Goal: Complete application form: Complete application form

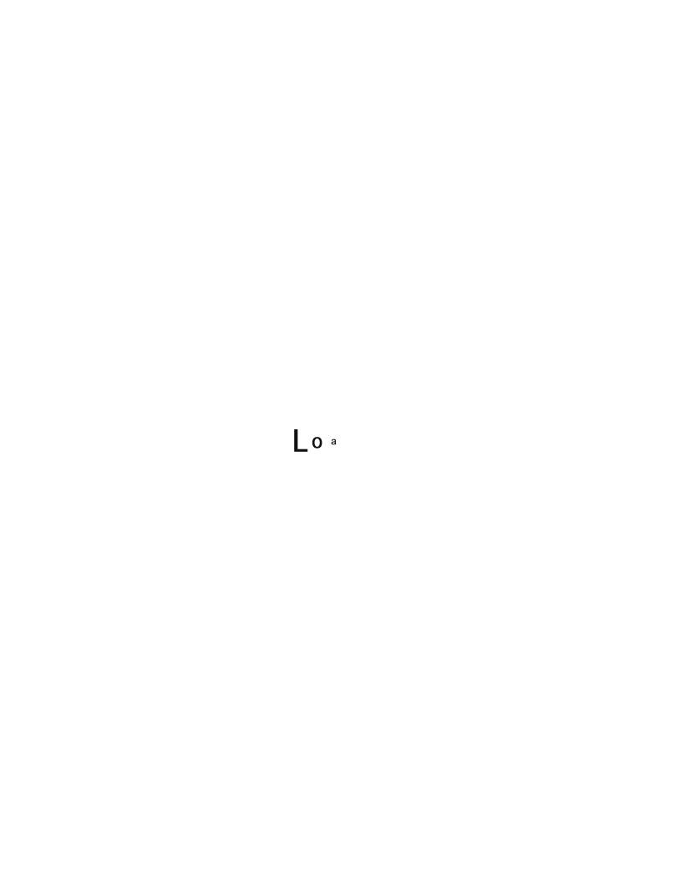
click at [466, 459] on div at bounding box center [342, 441] width 685 height 882
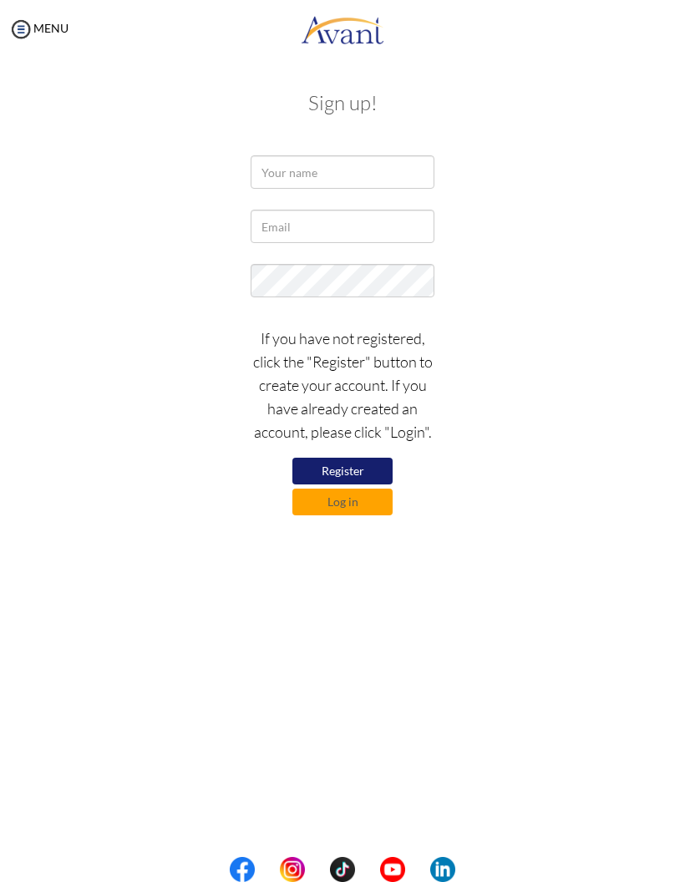
click at [495, 459] on div "If you have not registered, click the "Register" button to create your account.…" at bounding box center [342, 416] width 626 height 197
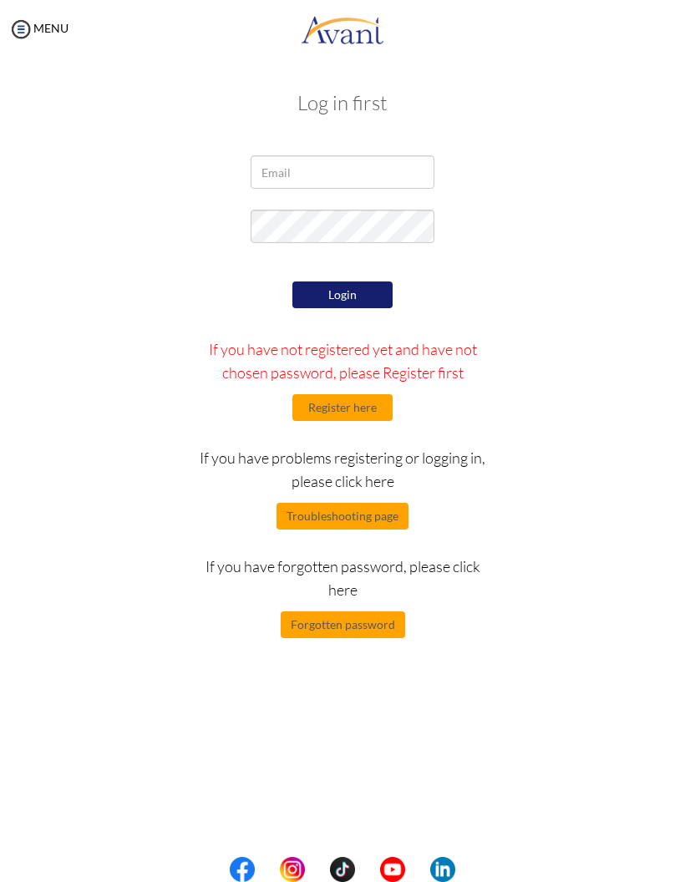
click at [374, 411] on button "Register here" at bounding box center [342, 407] width 100 height 27
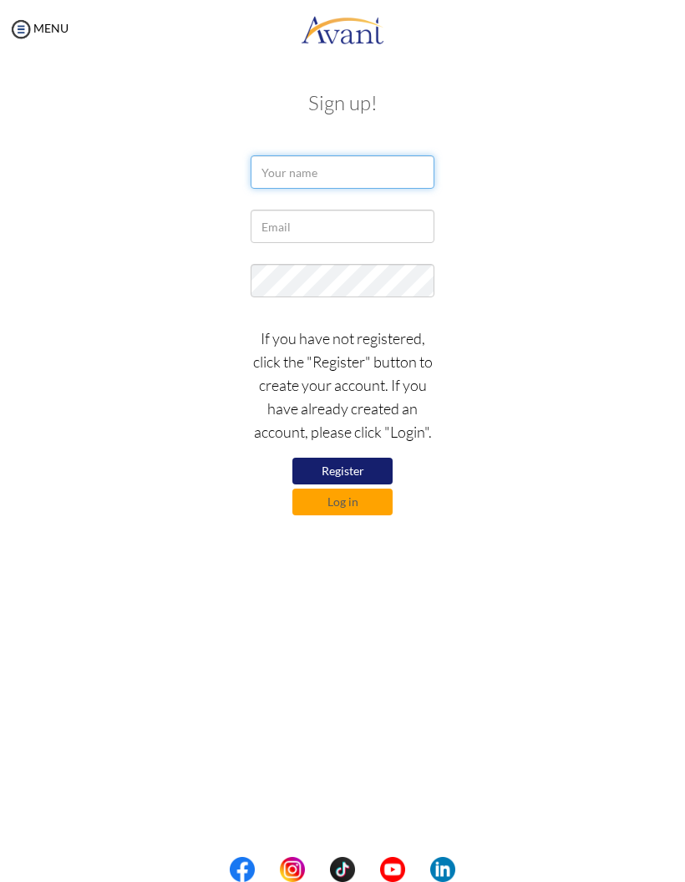
click at [421, 168] on input "text" at bounding box center [343, 171] width 184 height 33
type input "j"
type input "[PERSON_NAME]"
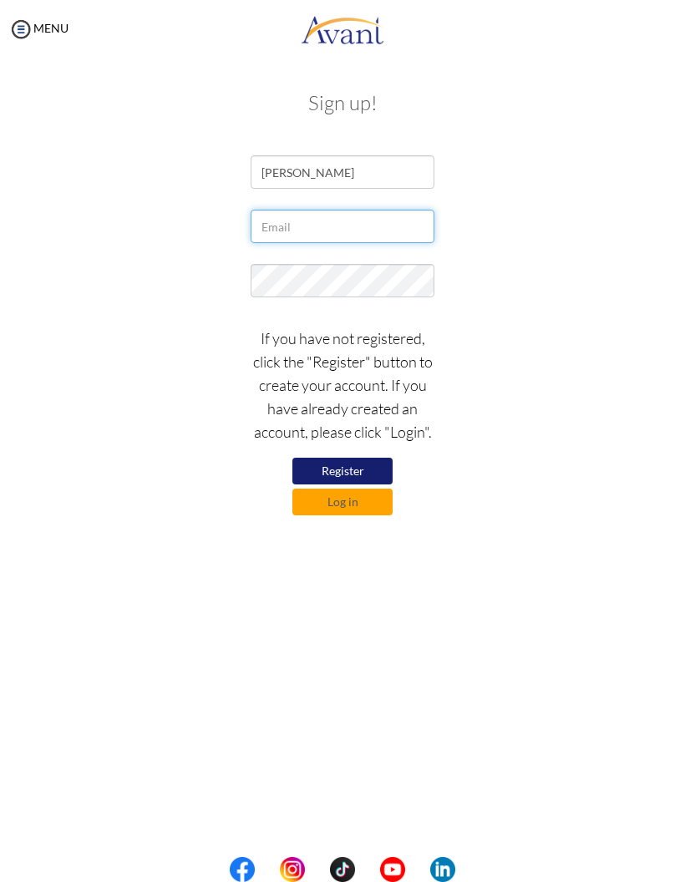
click at [418, 229] on input "text" at bounding box center [343, 226] width 184 height 33
type input "[EMAIL_ADDRESS][DOMAIN_NAME]"
click at [551, 337] on div "If you have not registered, click the "Register" button to create your account.…" at bounding box center [342, 416] width 626 height 197
click at [307, 475] on button "Register" at bounding box center [342, 471] width 100 height 27
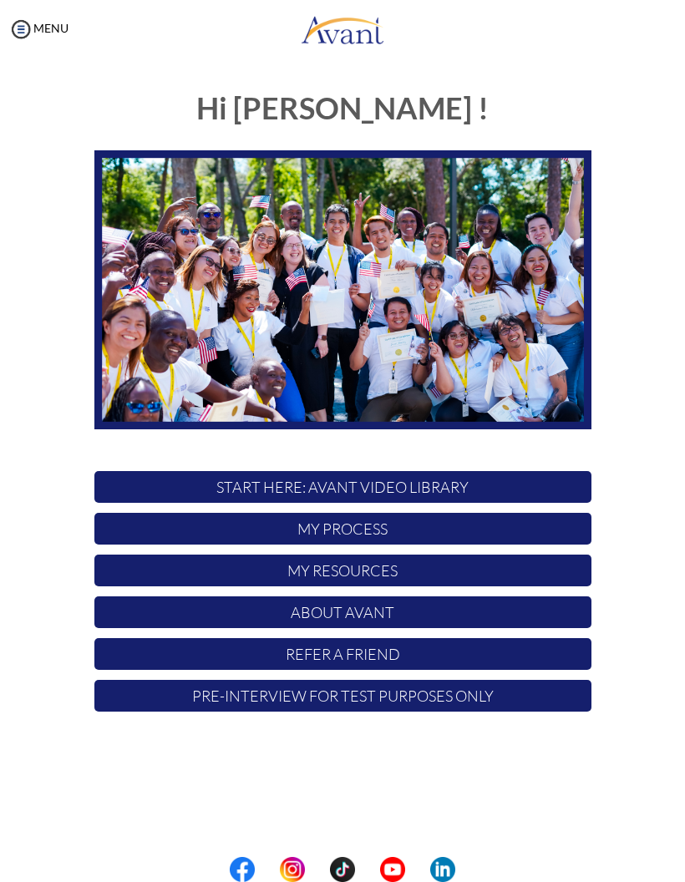
click at [25, 25] on img at bounding box center [20, 29] width 25 height 25
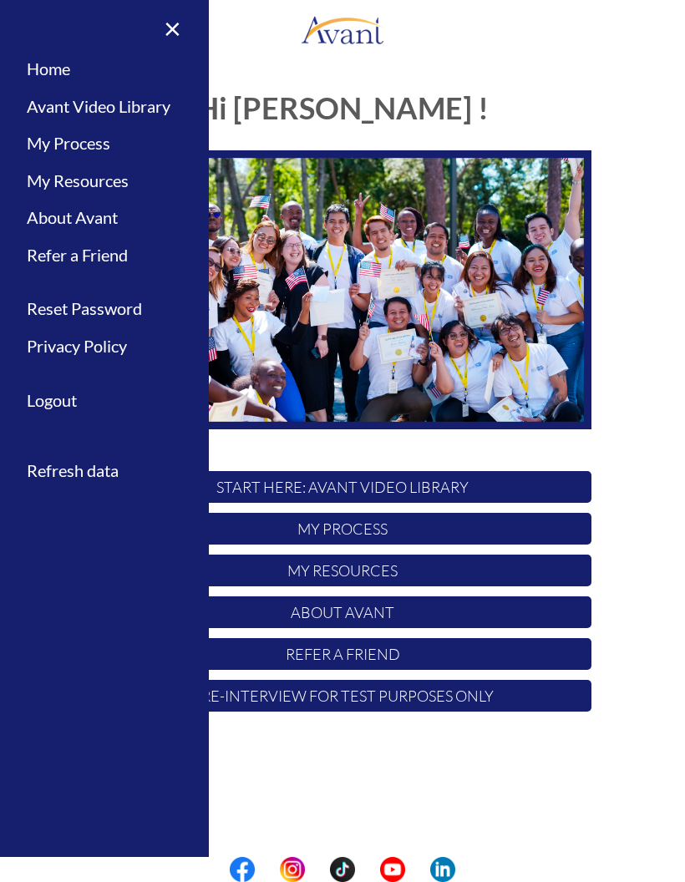
click at [563, 489] on p "START HERE: Avant Video Library" at bounding box center [342, 487] width 497 height 32
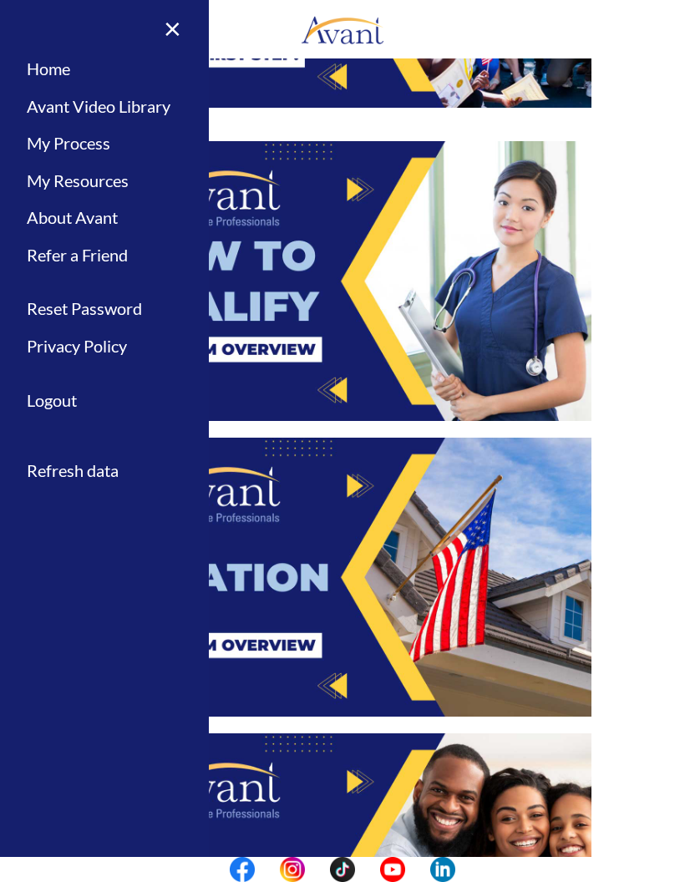
scroll to position [317, 0]
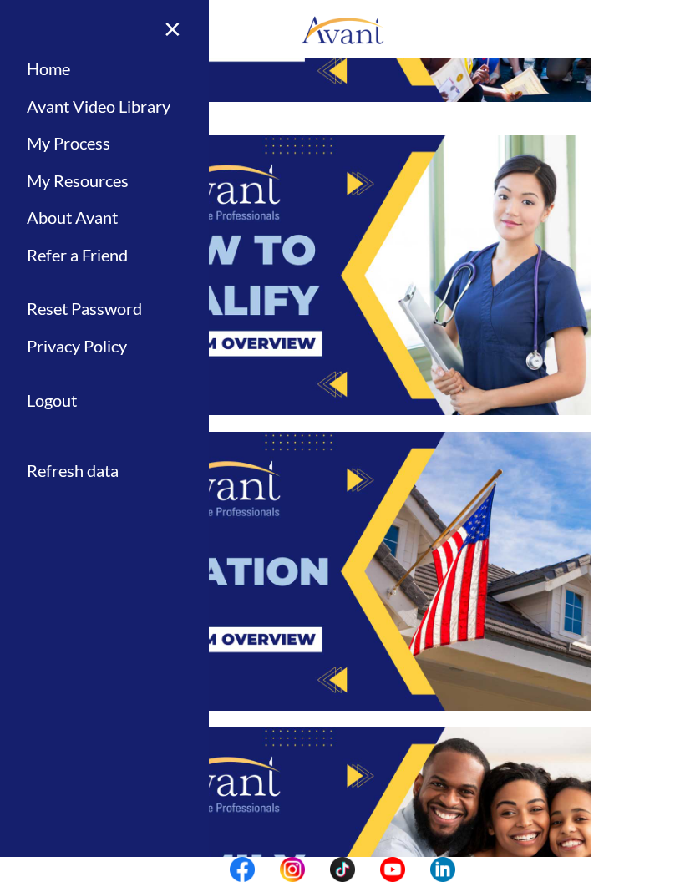
click at [180, 1] on link "×" at bounding box center [162, 28] width 51 height 56
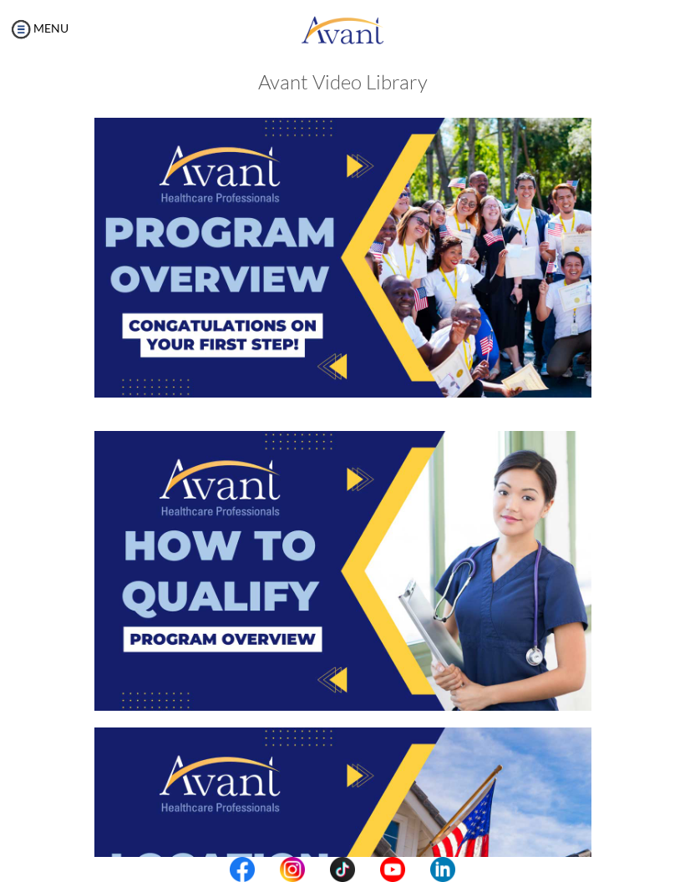
scroll to position [18, 0]
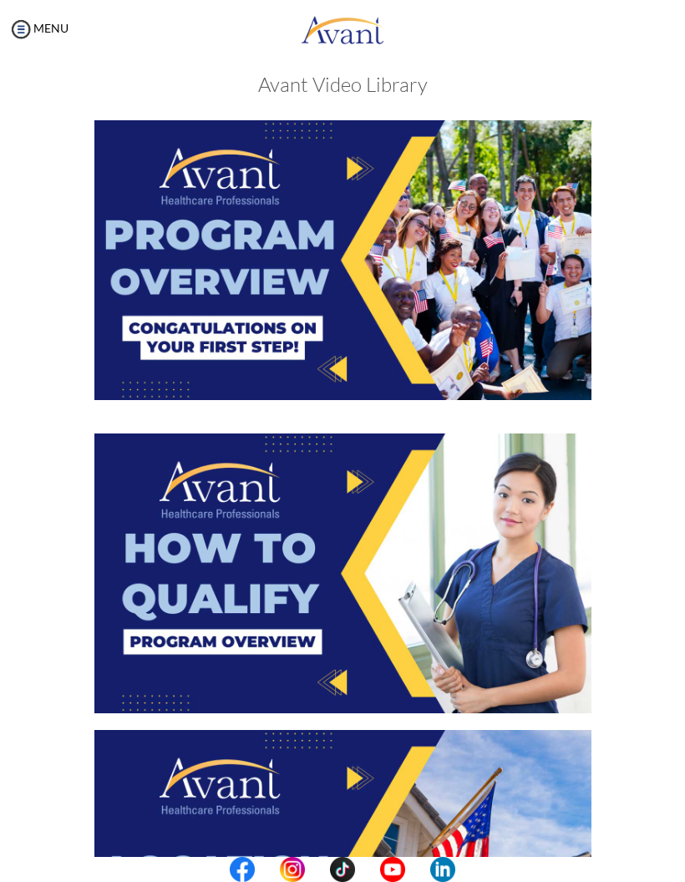
click at [133, 346] on img at bounding box center [342, 260] width 497 height 280
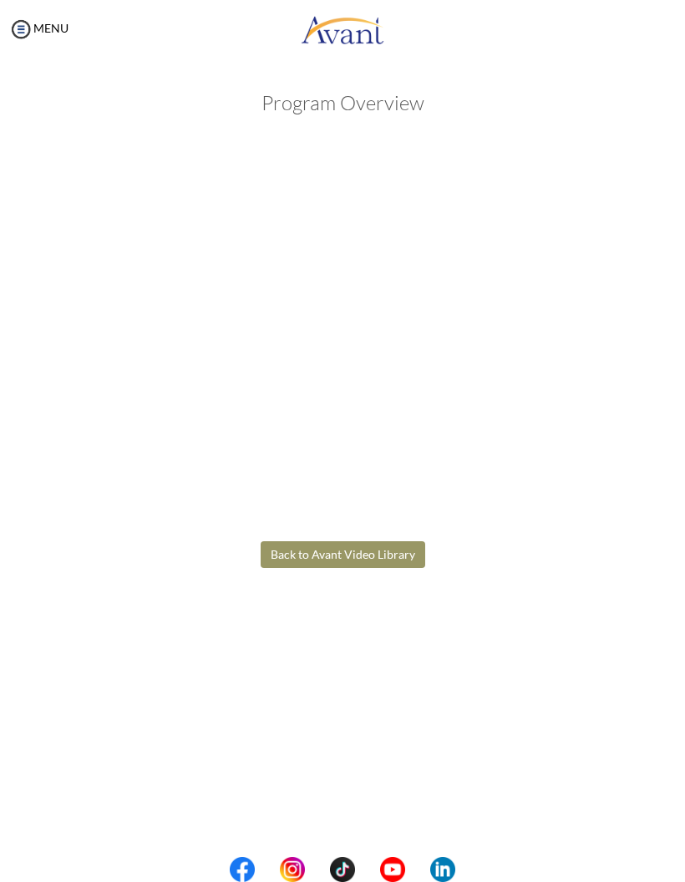
click at [267, 556] on body "Maintenance break. Please come back in 2 hours. MENU My Status What is the next…" at bounding box center [342, 441] width 685 height 882
click at [302, 542] on button "Back to Avant Video Library" at bounding box center [343, 554] width 165 height 27
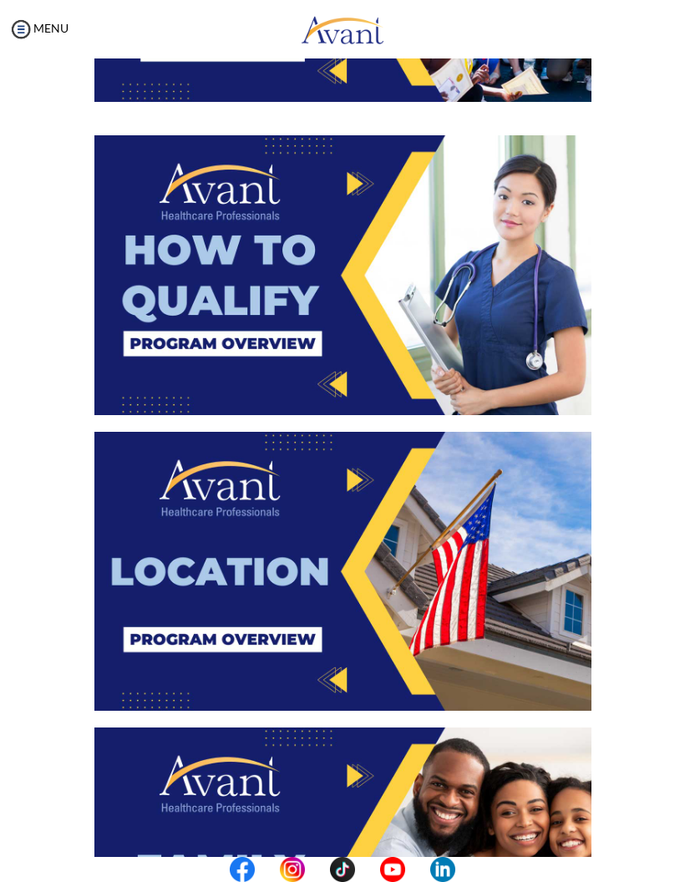
scroll to position [345, 0]
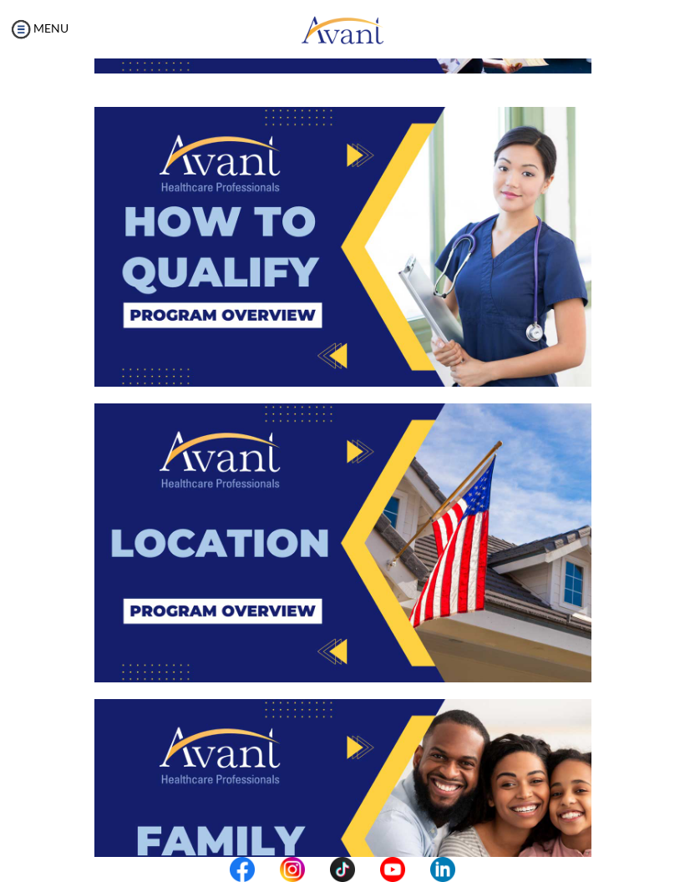
click at [164, 283] on img at bounding box center [342, 247] width 497 height 280
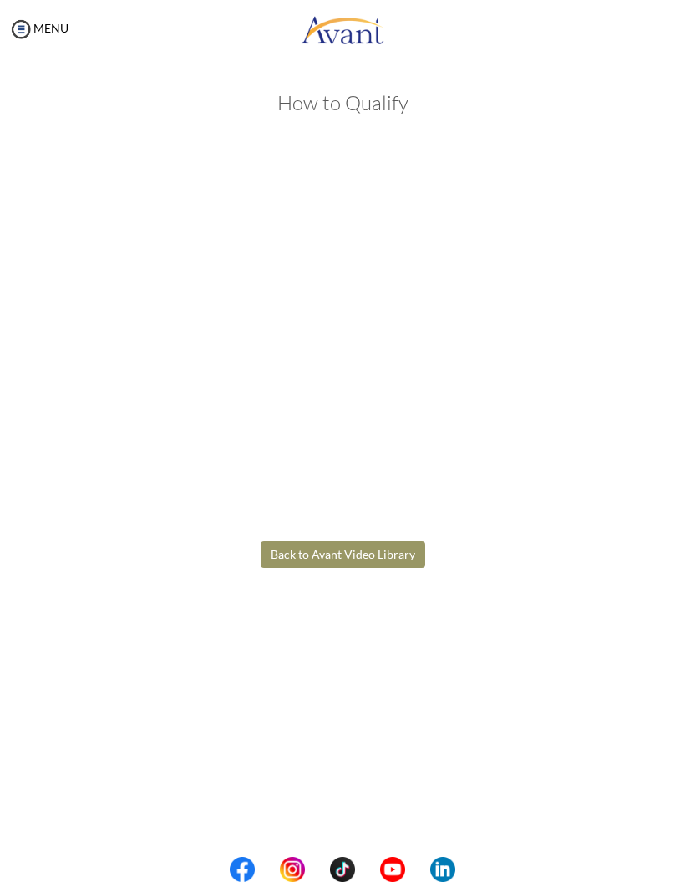
click at [315, 547] on body "Maintenance break. Please come back in 2 hours. MENU My Status What is the next…" at bounding box center [342, 441] width 685 height 882
click at [288, 566] on button "Back to Avant Video Library" at bounding box center [343, 554] width 165 height 27
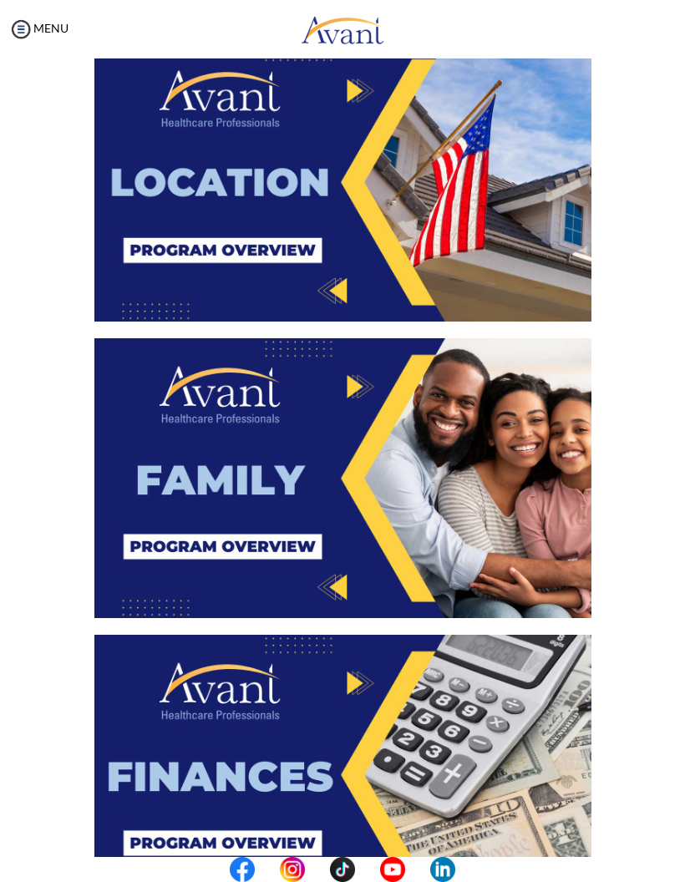
scroll to position [704, 0]
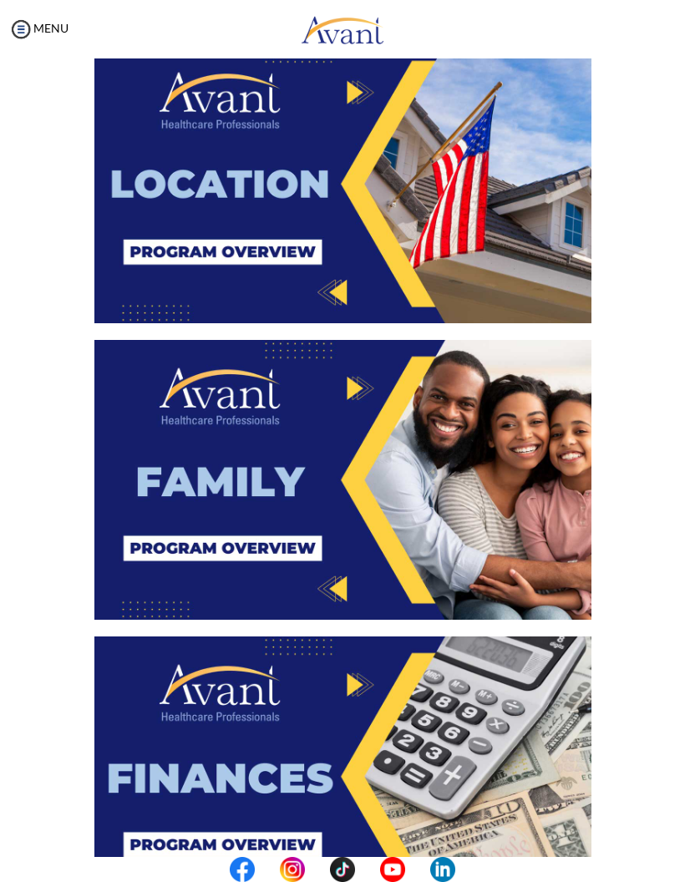
click at [142, 261] on img at bounding box center [342, 184] width 497 height 280
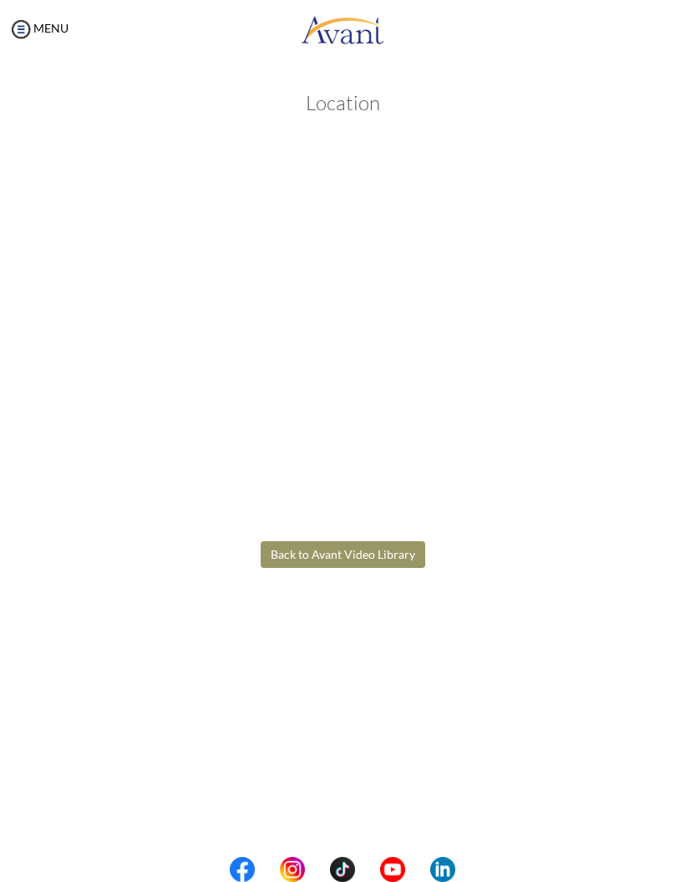
click at [290, 551] on body "Maintenance break. Please come back in 2 hours. MENU My Status What is the next…" at bounding box center [342, 441] width 685 height 882
click at [296, 552] on button "Back to Avant Video Library" at bounding box center [343, 554] width 165 height 27
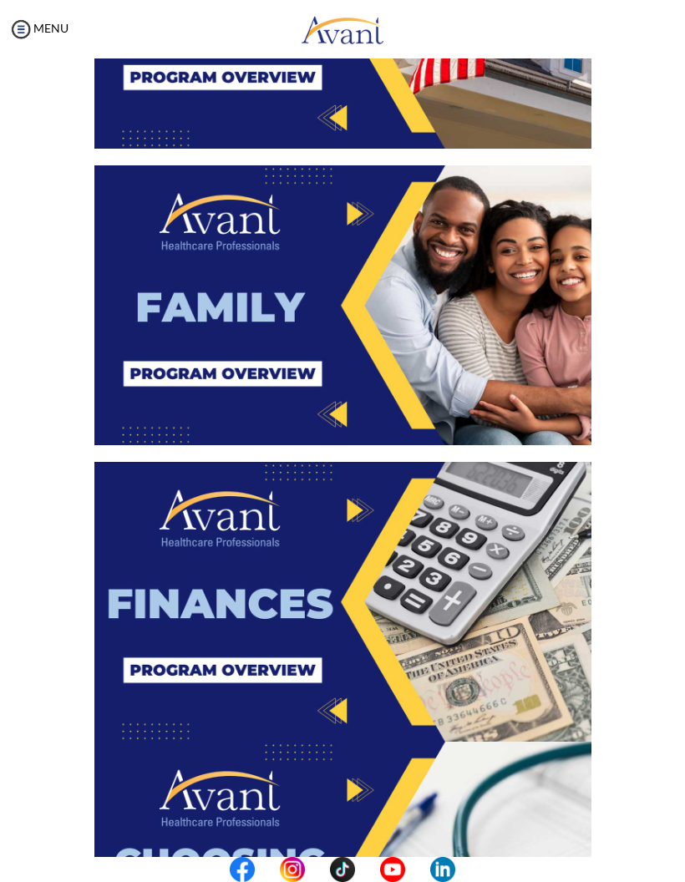
scroll to position [882, 0]
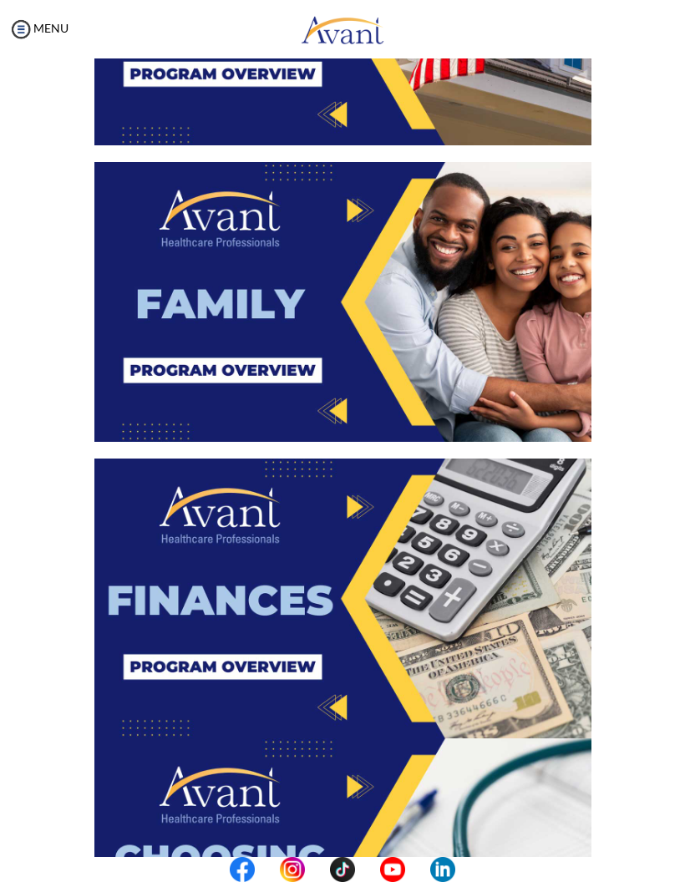
click at [530, 257] on img at bounding box center [342, 302] width 497 height 280
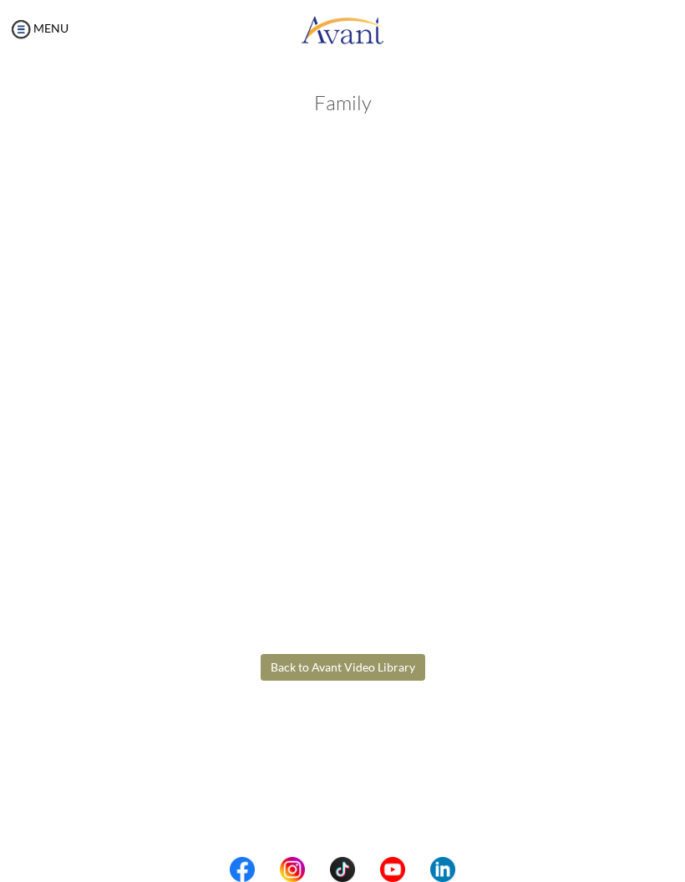
click at [314, 664] on body "Maintenance break. Please come back in 2 hours. MENU My Status What is the next…" at bounding box center [342, 441] width 685 height 882
click at [281, 672] on button "Back to Avant Video Library" at bounding box center [343, 667] width 165 height 27
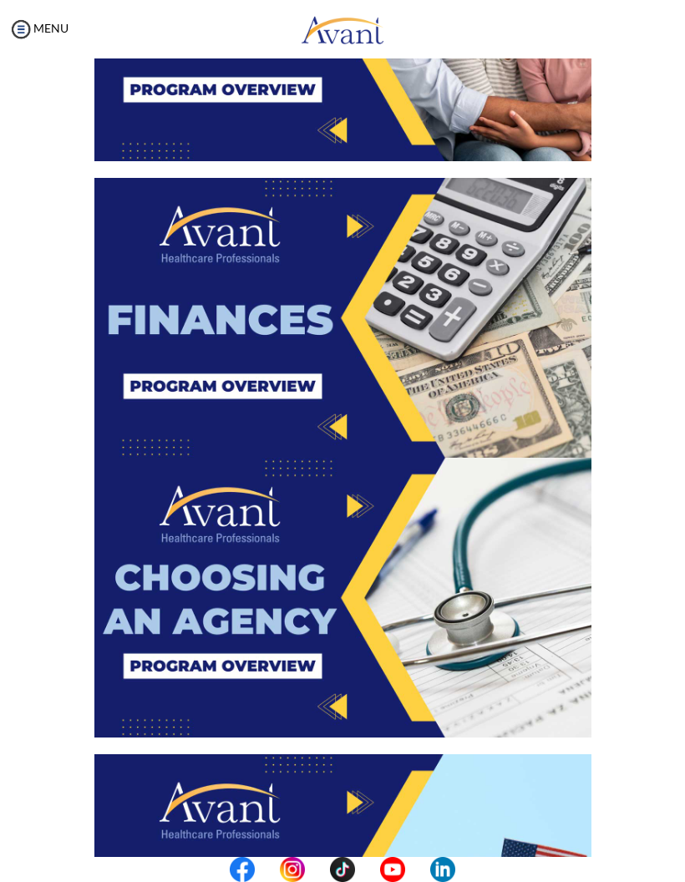
scroll to position [1178, 0]
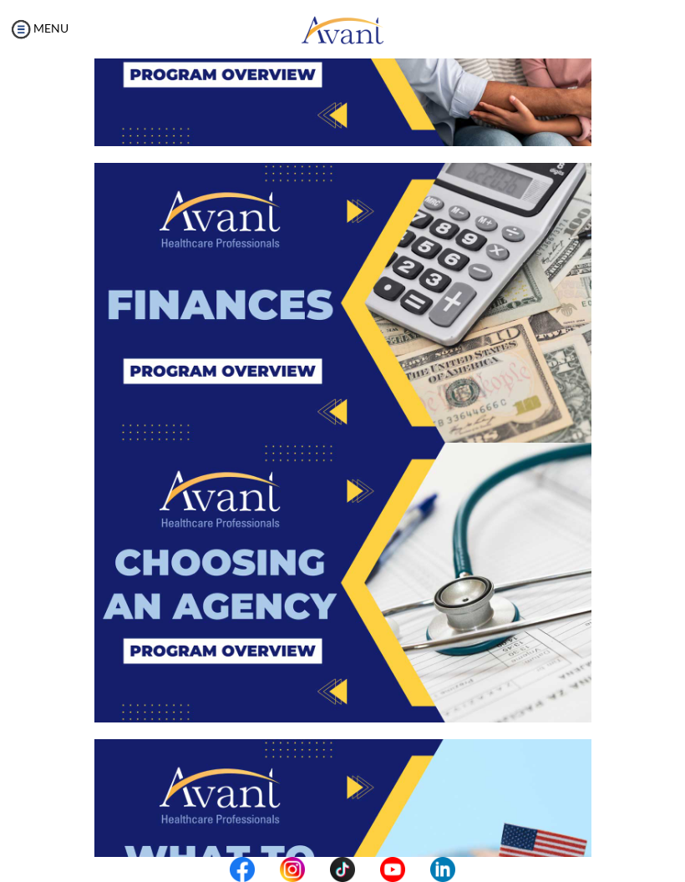
click at [573, 200] on img at bounding box center [342, 303] width 497 height 280
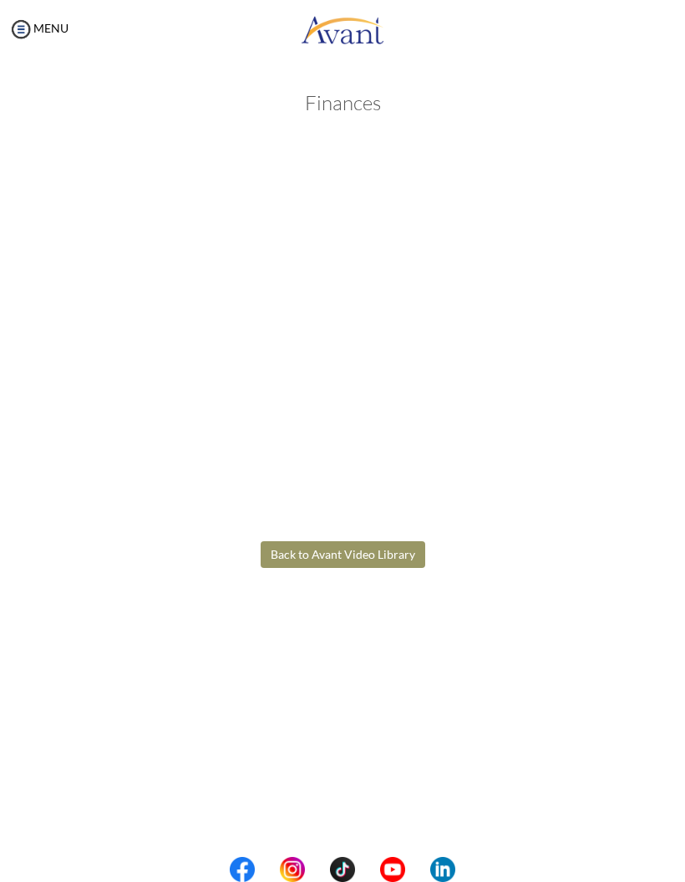
click at [370, 534] on body "Maintenance break. Please come back in 2 hours. MENU My Status What is the next…" at bounding box center [342, 441] width 685 height 882
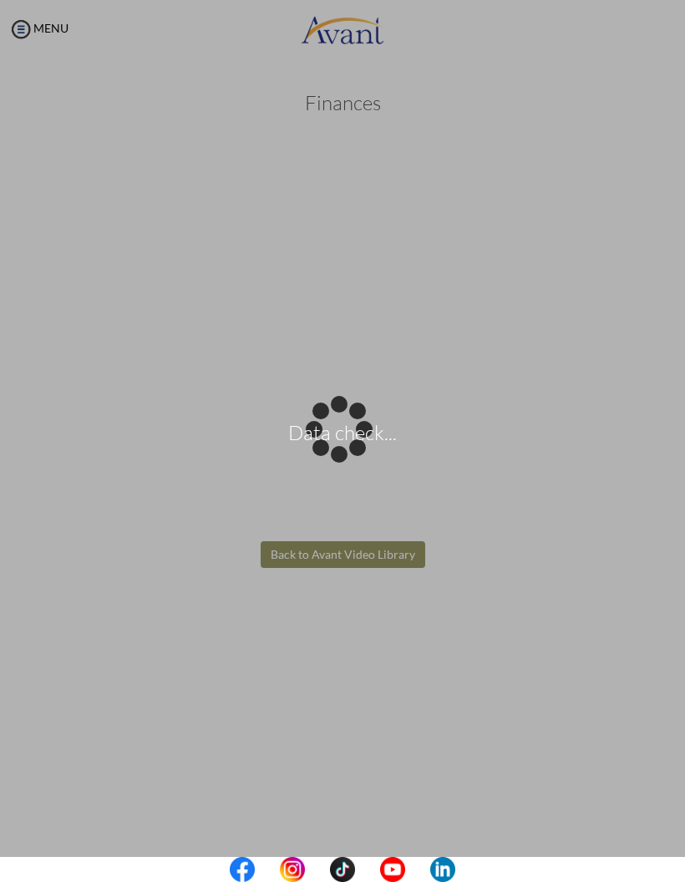
click at [354, 453] on div "Data check..." at bounding box center [342, 440] width 23 height 23
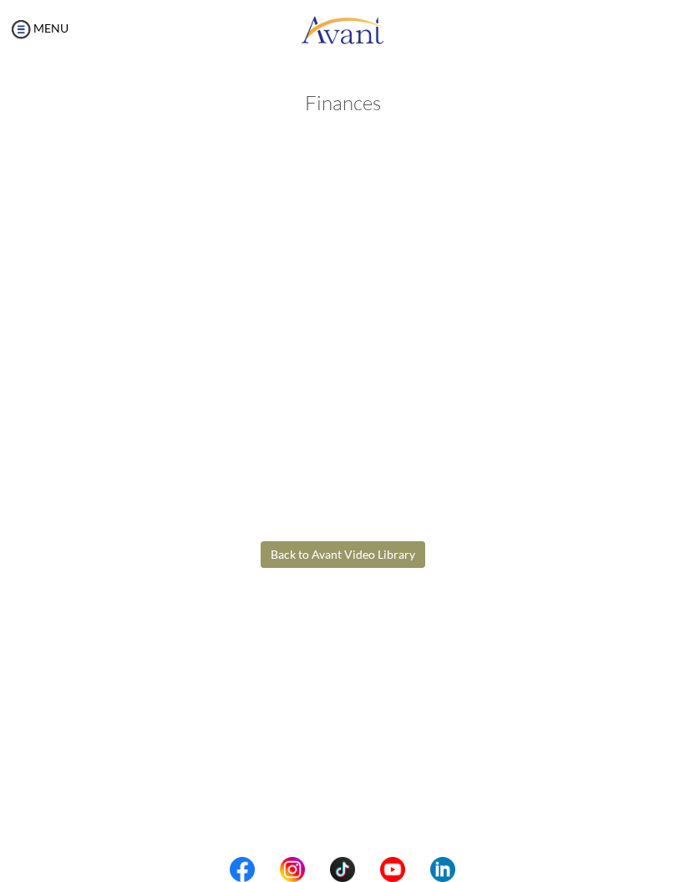
click at [373, 559] on button "Back to Avant Video Library" at bounding box center [343, 554] width 165 height 27
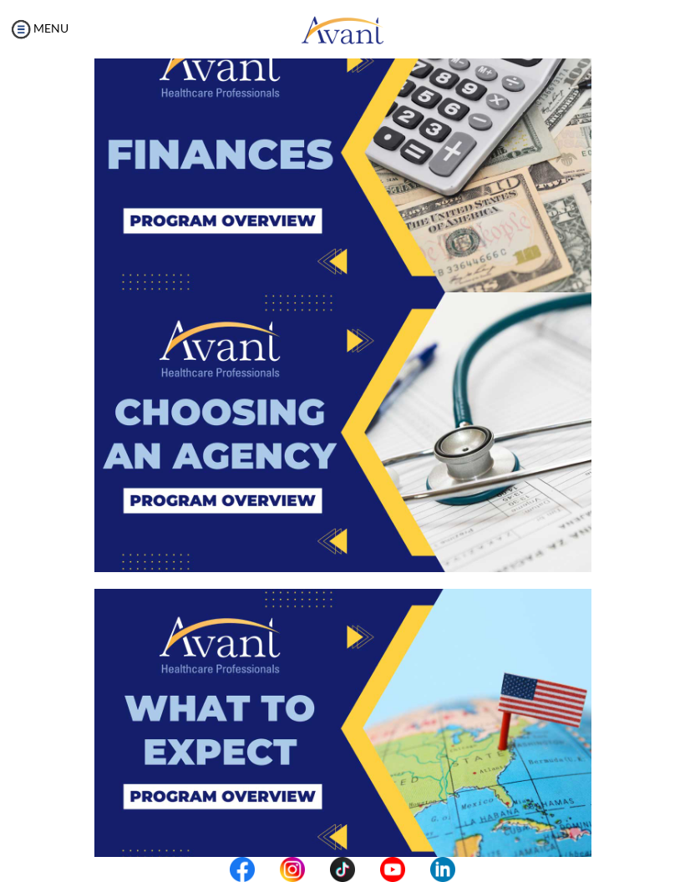
scroll to position [1335, 0]
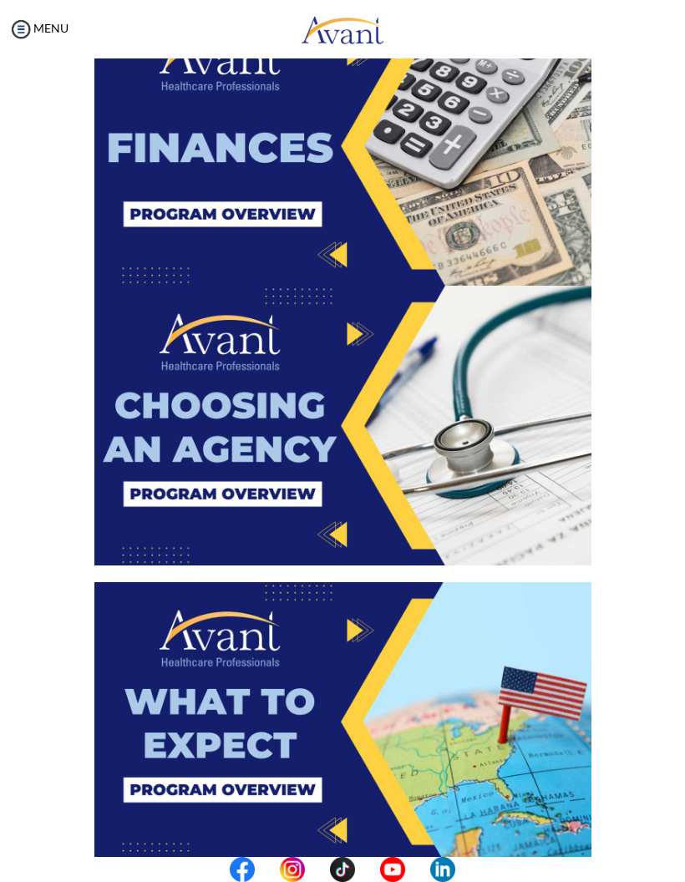
click at [412, 497] on img at bounding box center [342, 426] width 497 height 280
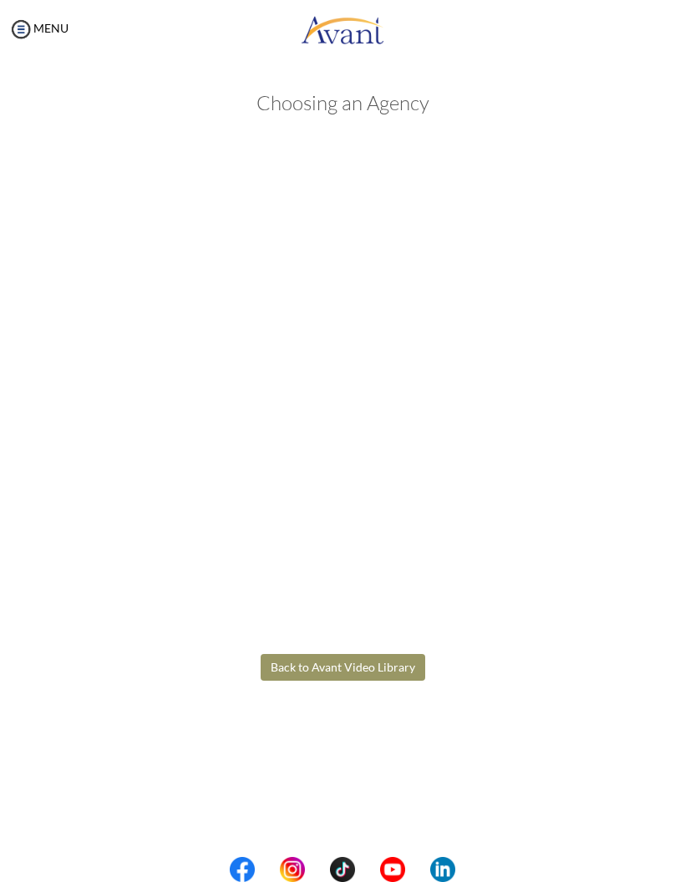
click at [397, 662] on body "Maintenance break. Please come back in 2 hours. MENU My Status What is the next…" at bounding box center [342, 441] width 685 height 882
click at [389, 663] on button "Back to Avant Video Library" at bounding box center [343, 667] width 165 height 27
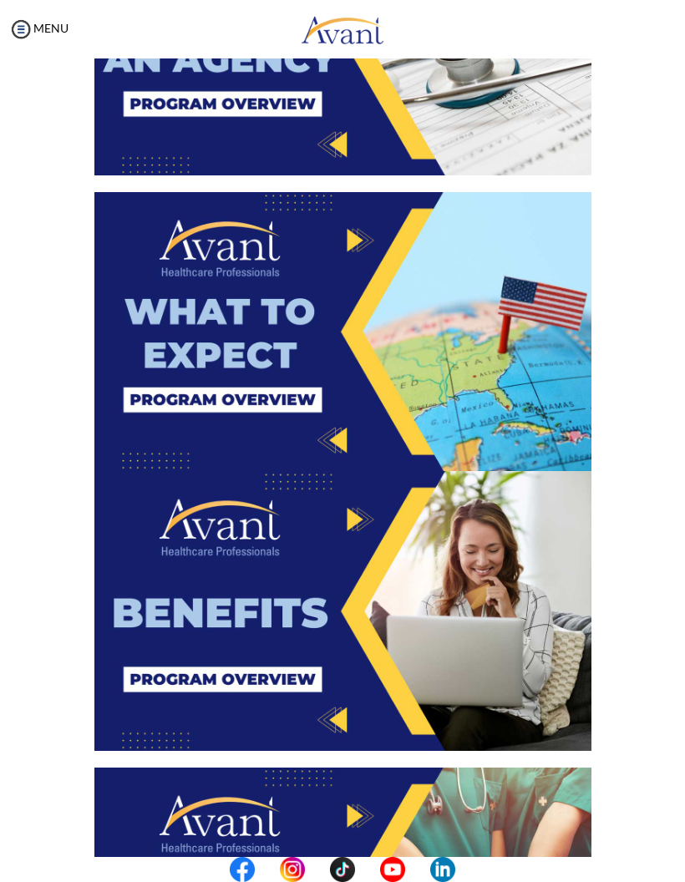
scroll to position [1727, 0]
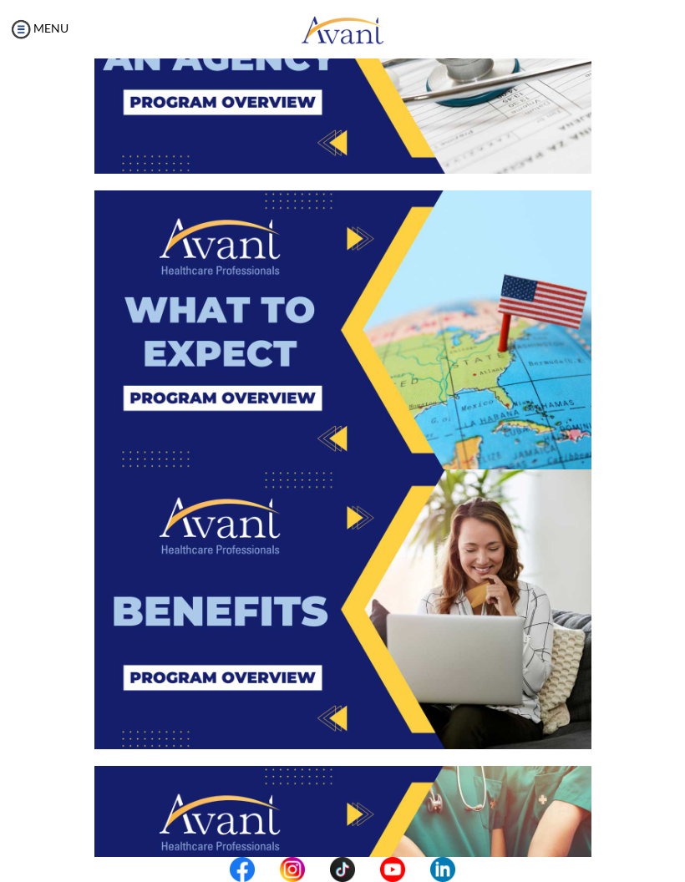
click at [481, 410] on img at bounding box center [342, 330] width 497 height 280
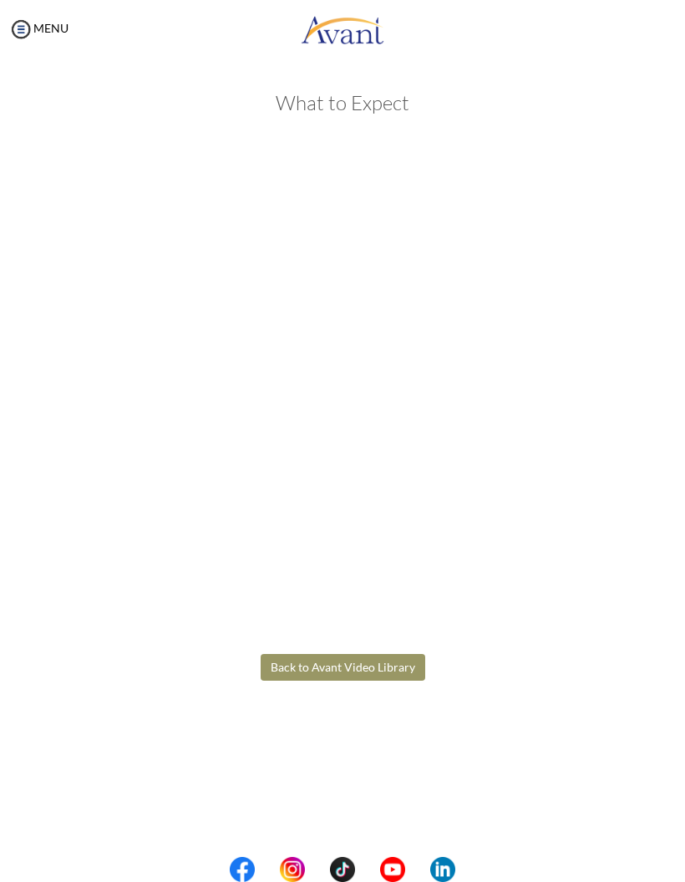
click at [295, 660] on body "Maintenance break. Please come back in 2 hours. MENU My Status What is the next…" at bounding box center [342, 441] width 685 height 882
click at [265, 667] on button "Back to Avant Video Library" at bounding box center [343, 667] width 165 height 27
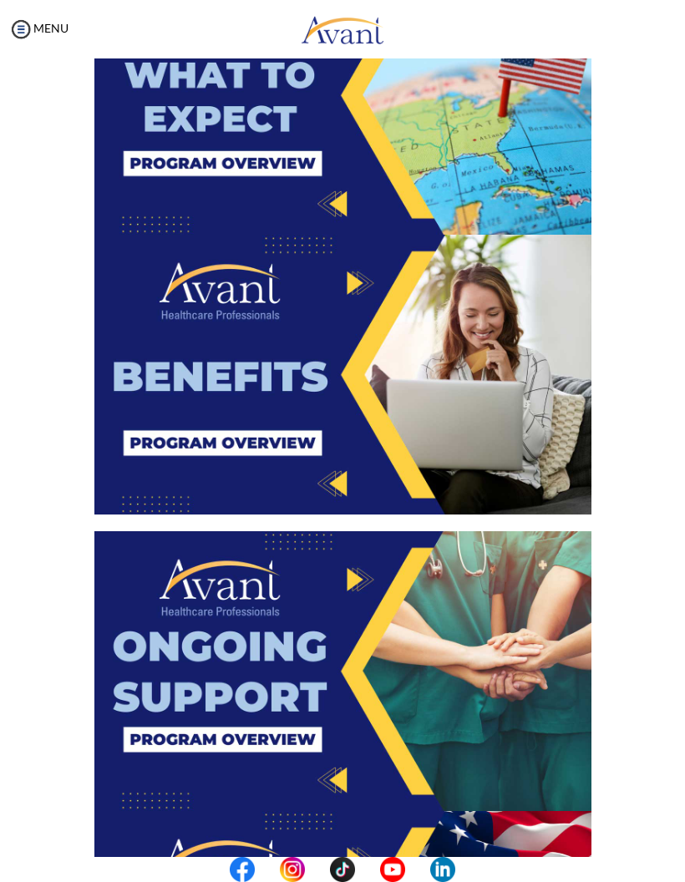
scroll to position [1952, 0]
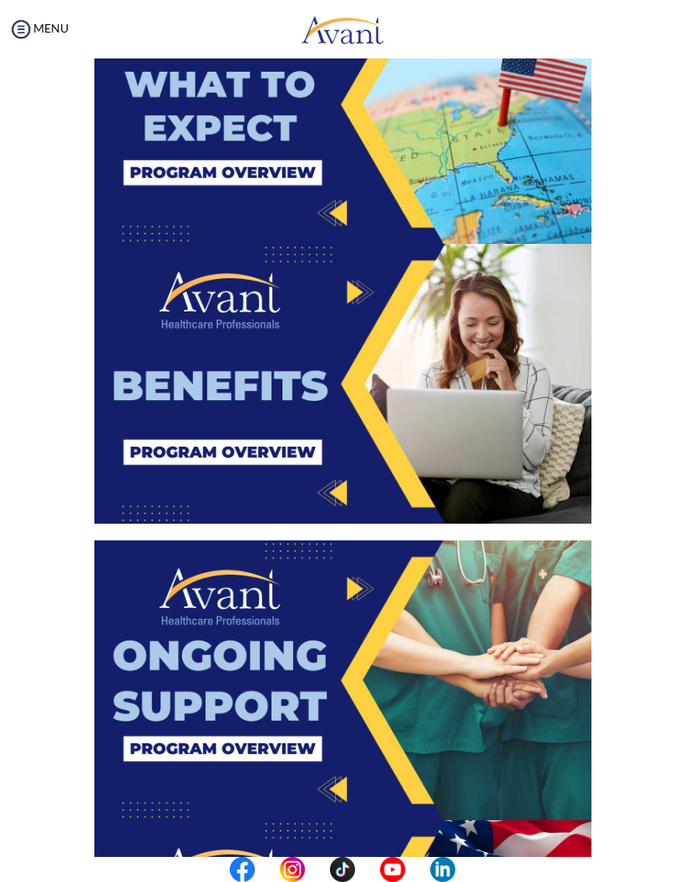
click at [526, 312] on img at bounding box center [342, 384] width 497 height 280
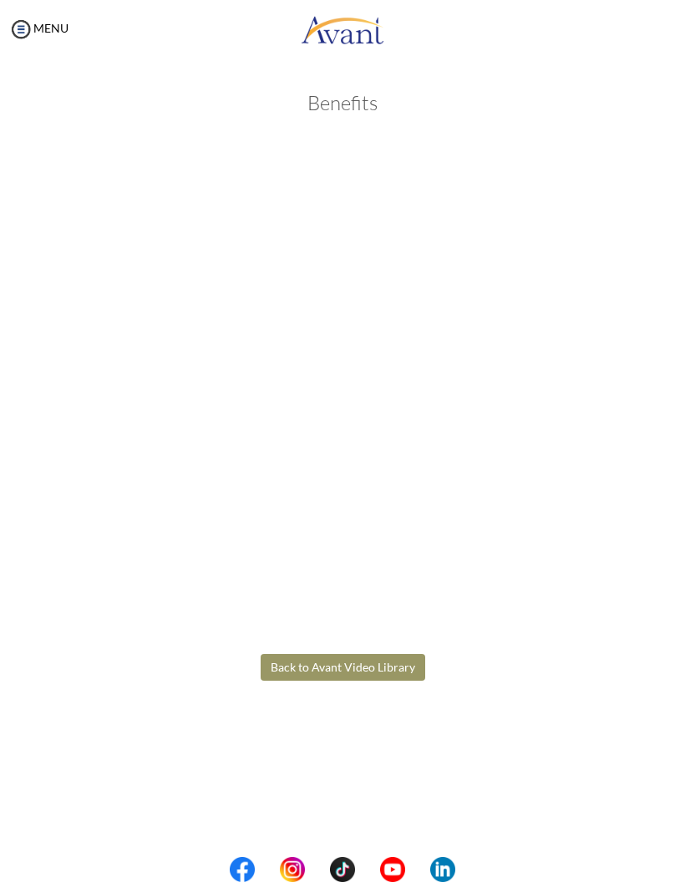
click at [271, 670] on body "Maintenance break. Please come back in 2 hours. MENU My Status What is the next…" at bounding box center [342, 441] width 685 height 882
click at [287, 669] on button "Back to Avant Video Library" at bounding box center [343, 667] width 165 height 27
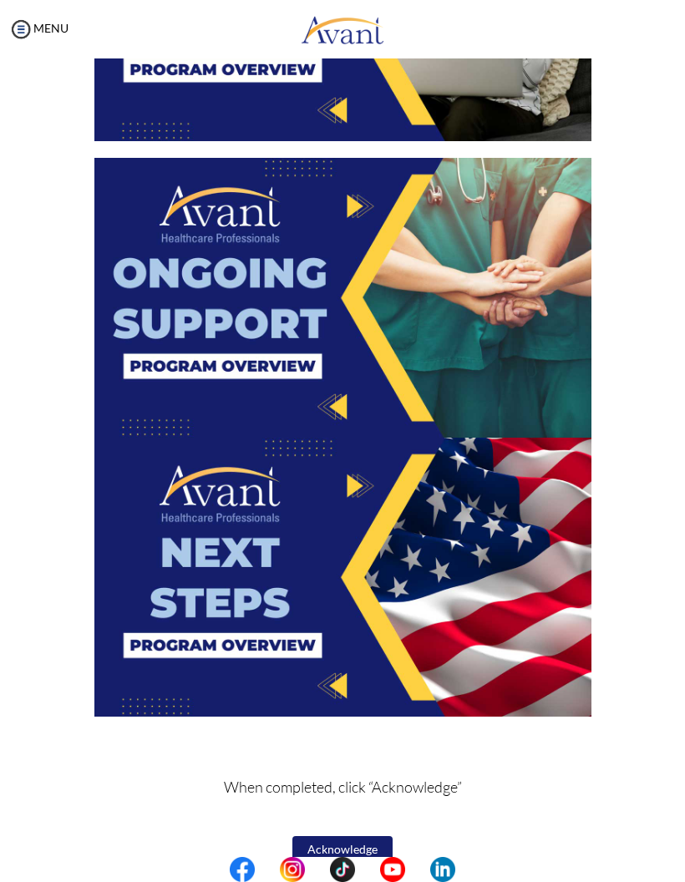
scroll to position [2337, 0]
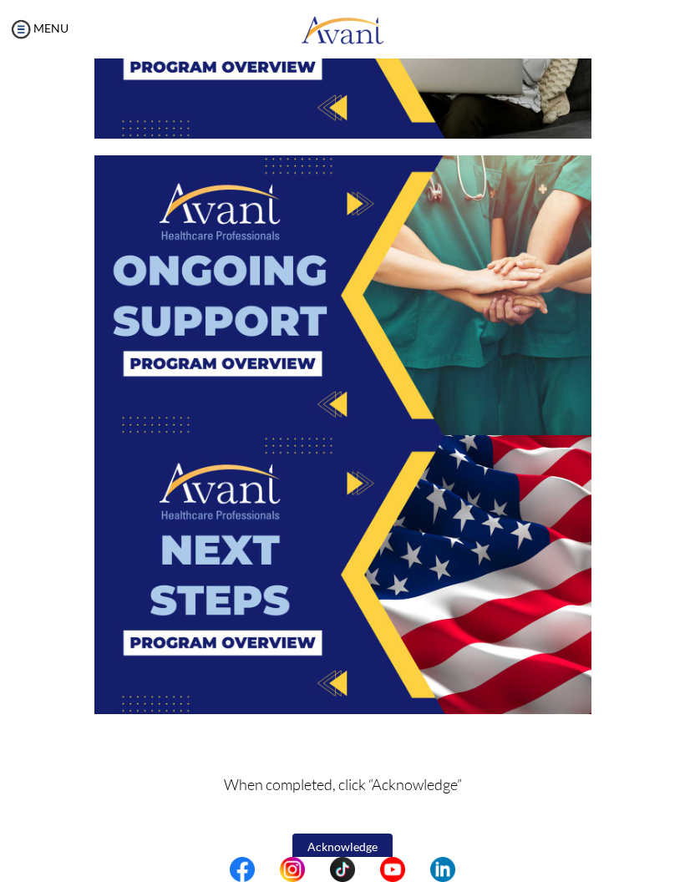
click at [484, 347] on img at bounding box center [342, 295] width 497 height 280
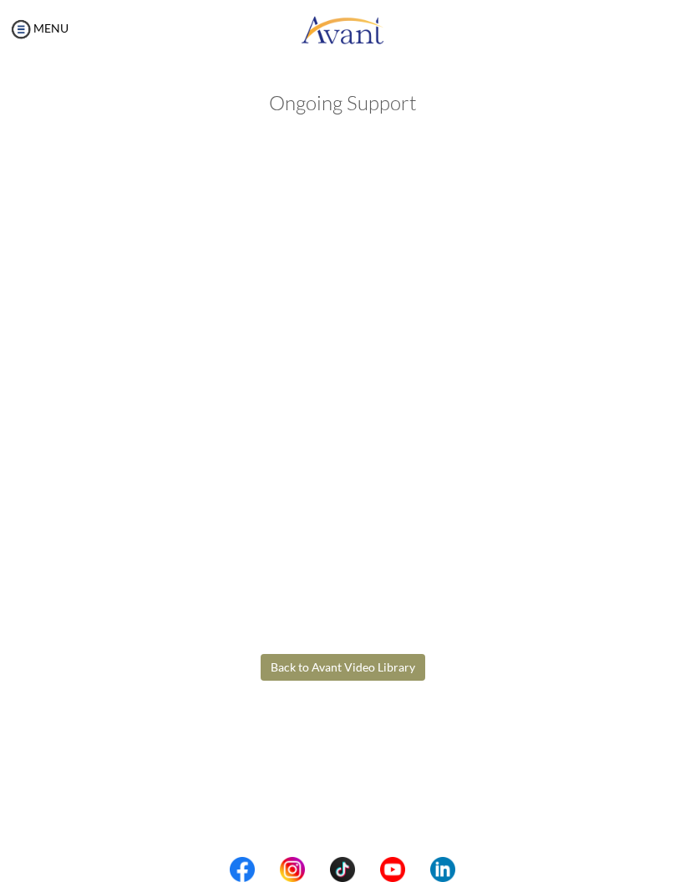
click at [276, 662] on body "Maintenance break. Please come back in 2 hours. MENU My Status What is the next…" at bounding box center [342, 441] width 685 height 882
click at [274, 669] on button "Back to Avant Video Library" at bounding box center [343, 667] width 165 height 27
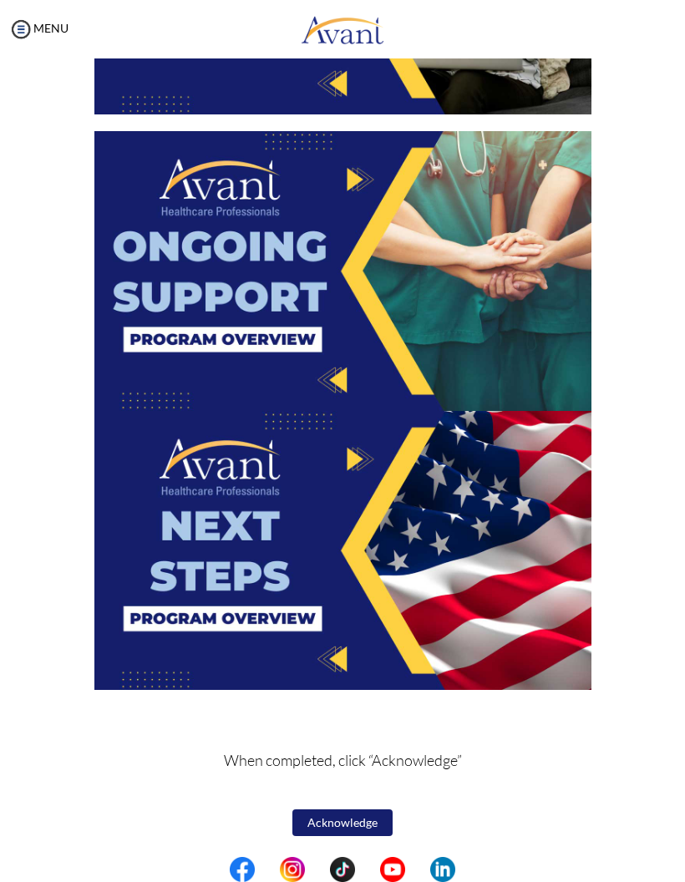
scroll to position [2361, 0]
click at [135, 623] on img at bounding box center [342, 551] width 497 height 280
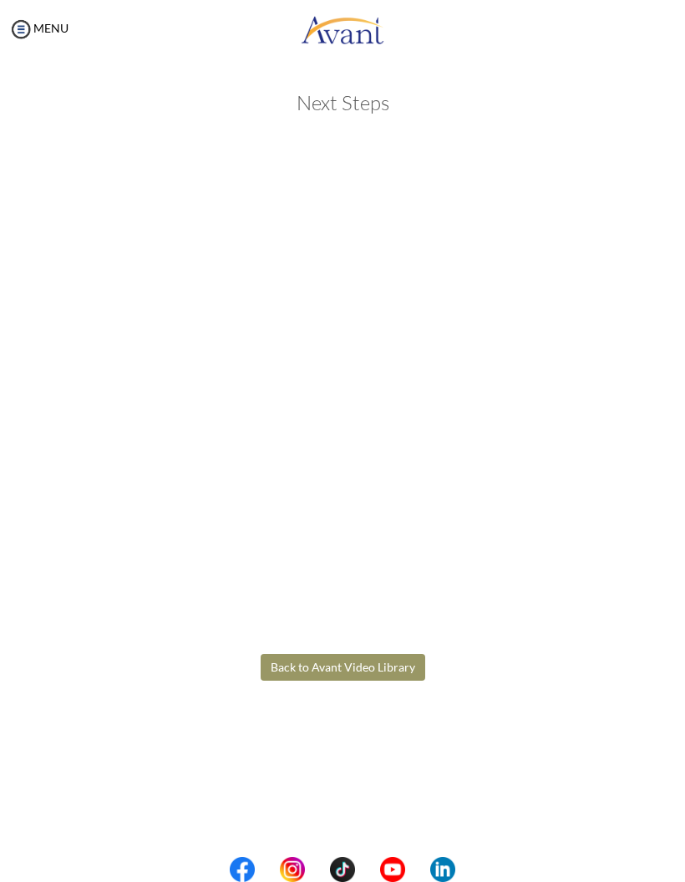
click at [274, 673] on body "Maintenance break. Please come back in 2 hours. MENU My Status What is the next…" at bounding box center [342, 441] width 685 height 882
click at [387, 657] on button "Back to Avant Video Library" at bounding box center [343, 667] width 165 height 27
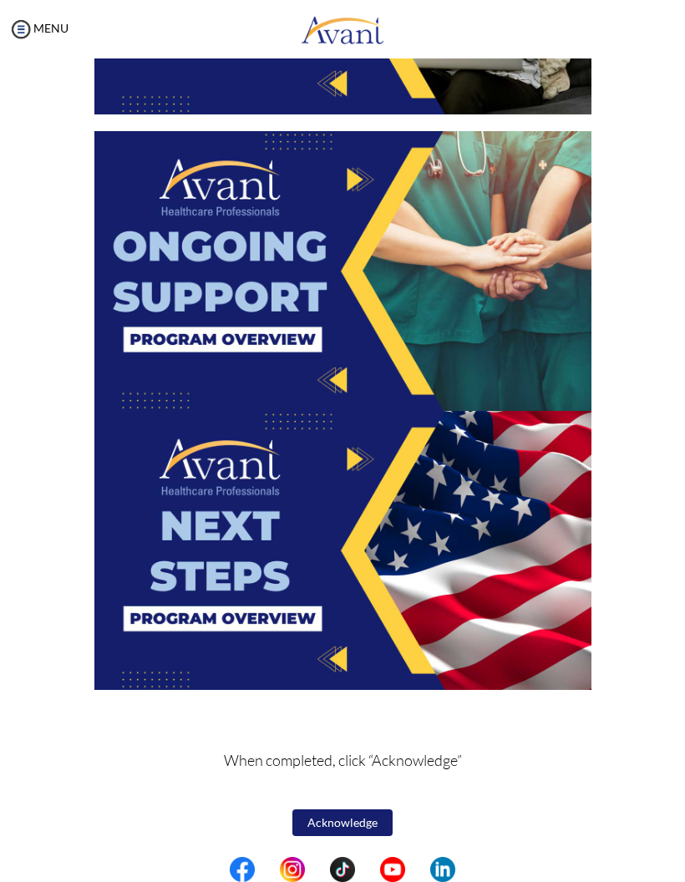
click at [311, 829] on button "Acknowledge" at bounding box center [342, 822] width 100 height 27
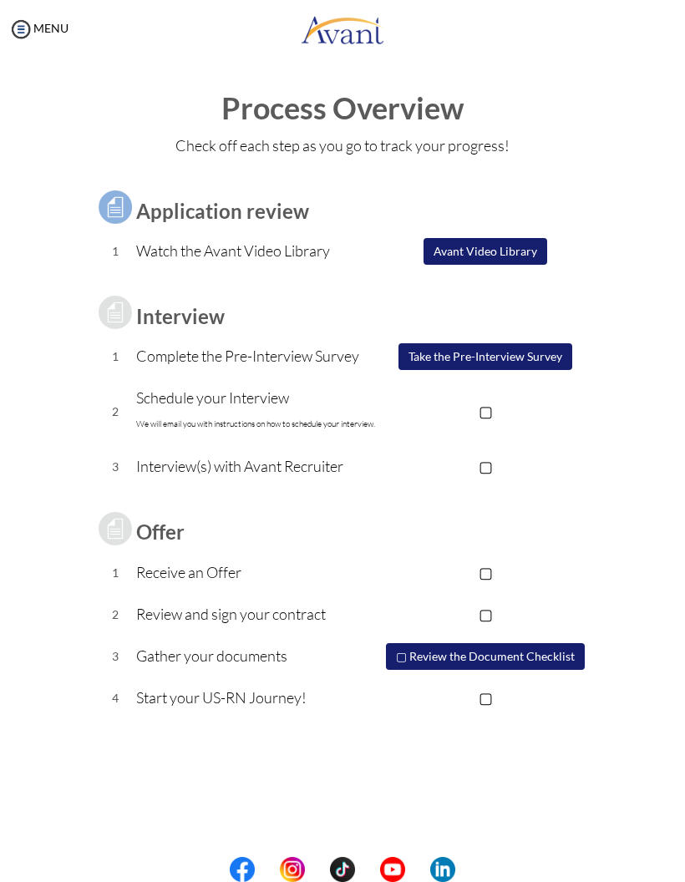
click at [533, 352] on button "Take the Pre-Interview Survey" at bounding box center [485, 356] width 174 height 27
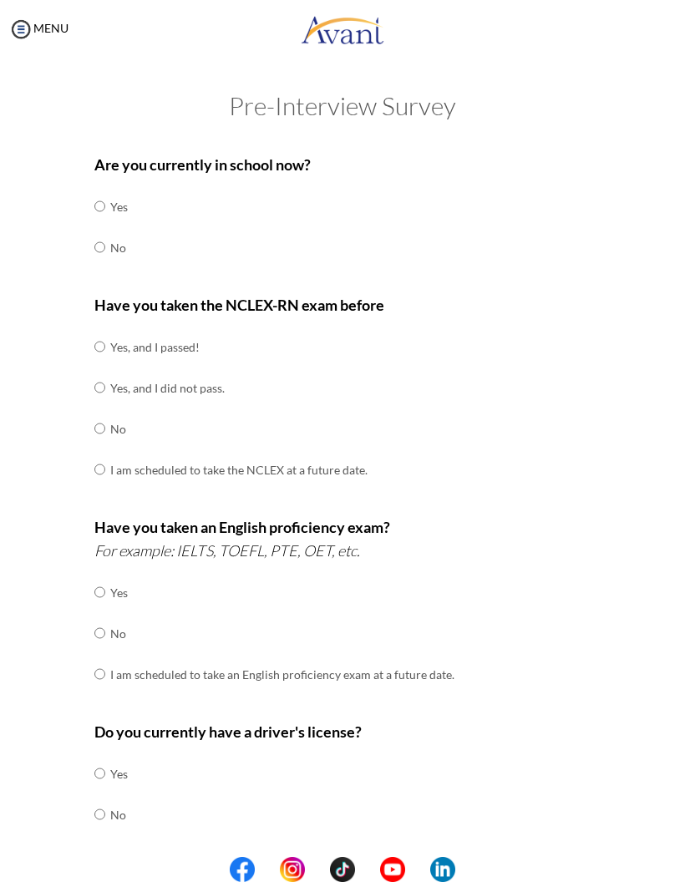
click at [95, 240] on input "radio" at bounding box center [99, 247] width 11 height 33
radio input "true"
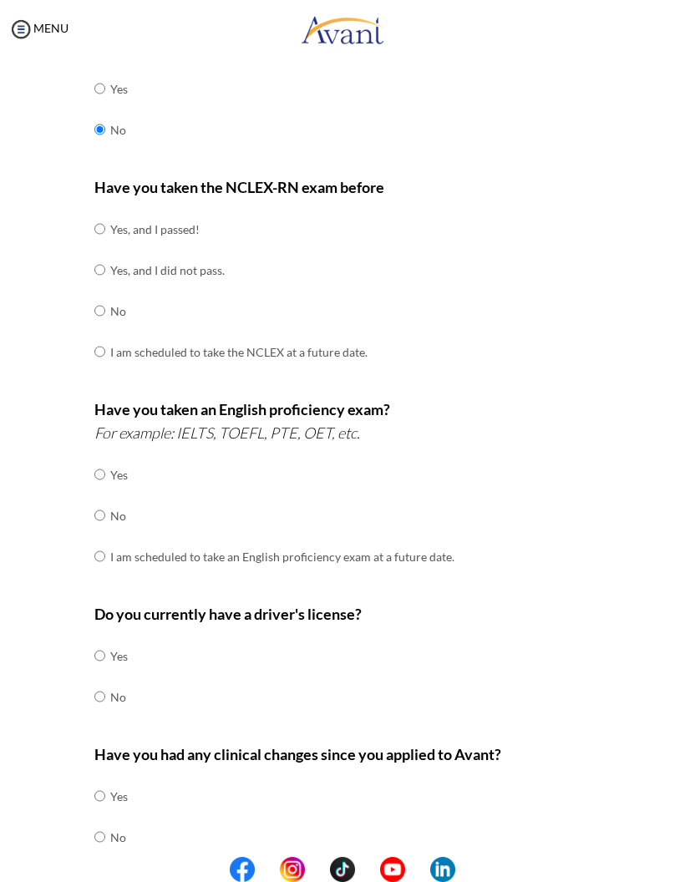
scroll to position [121, 0]
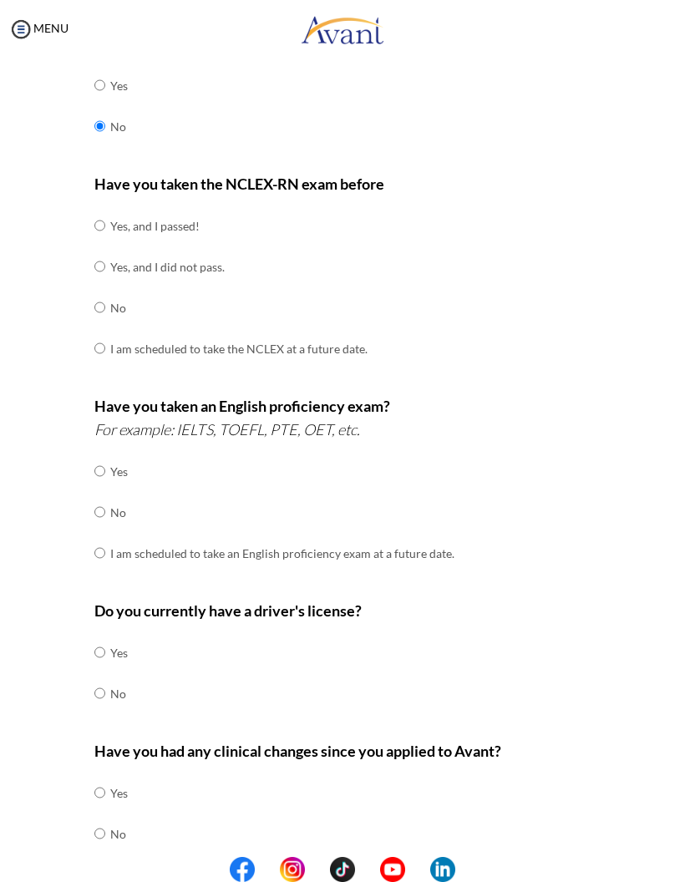
click at [94, 293] on input "radio" at bounding box center [99, 307] width 11 height 33
radio input "true"
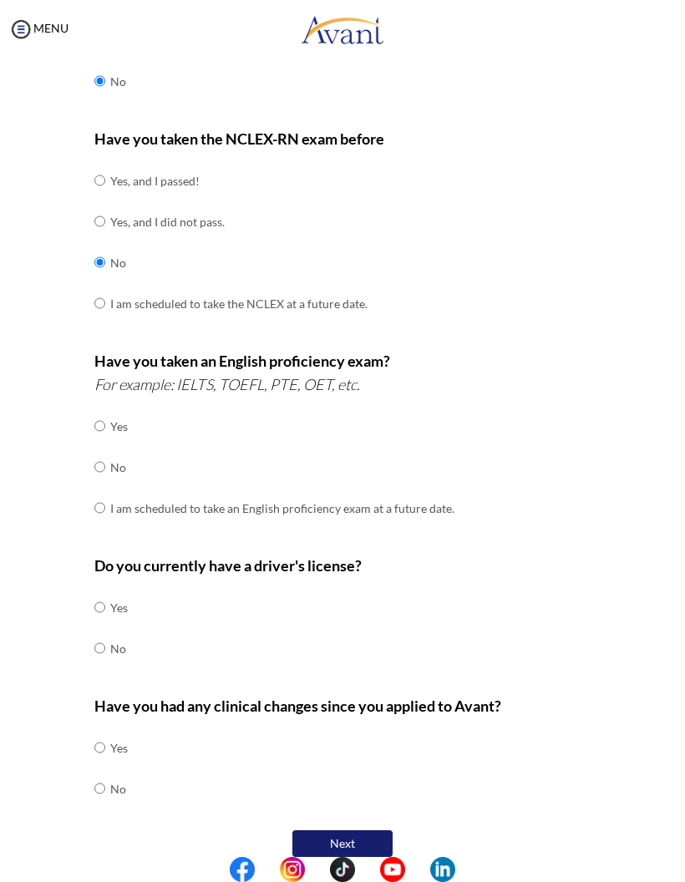
scroll to position [165, 0]
click at [95, 454] on input "radio" at bounding box center [99, 467] width 11 height 33
radio input "true"
click at [89, 626] on div "Are you currently in school now? Yes No Have you taken the NCLEX-RN exam before…" at bounding box center [343, 420] width 522 height 883
click at [89, 762] on div "Are you currently in school now? Yes No Have you taken the NCLEX-RN exam before…" at bounding box center [343, 420] width 522 height 883
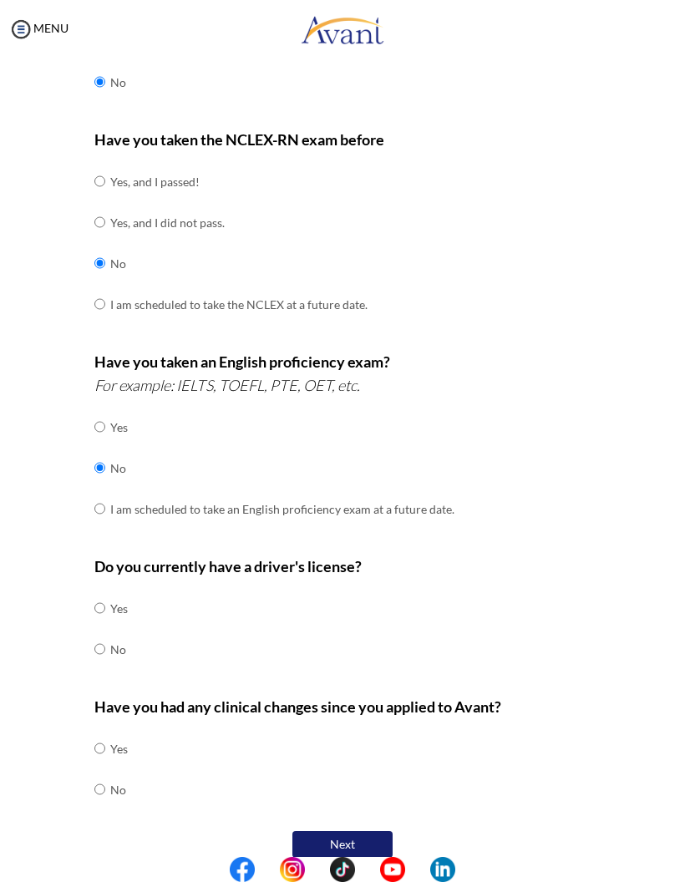
click at [90, 617] on div "Are you currently in school now? Yes No Have you taken the NCLEX-RN exam before…" at bounding box center [343, 420] width 522 height 883
click at [104, 632] on input "radio" at bounding box center [99, 648] width 11 height 33
radio input "true"
click at [90, 775] on div "Are you currently in school now? Yes No Have you taken the NCLEX-RN exam before…" at bounding box center [343, 420] width 522 height 883
click at [95, 773] on input "radio" at bounding box center [99, 789] width 11 height 33
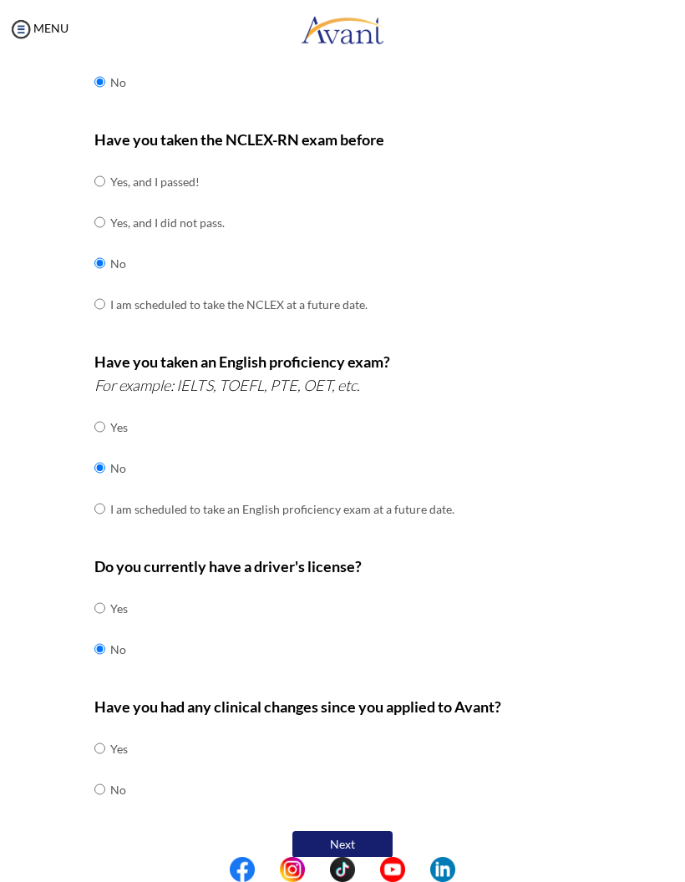
radio input "true"
click at [318, 831] on button "Next" at bounding box center [342, 844] width 100 height 27
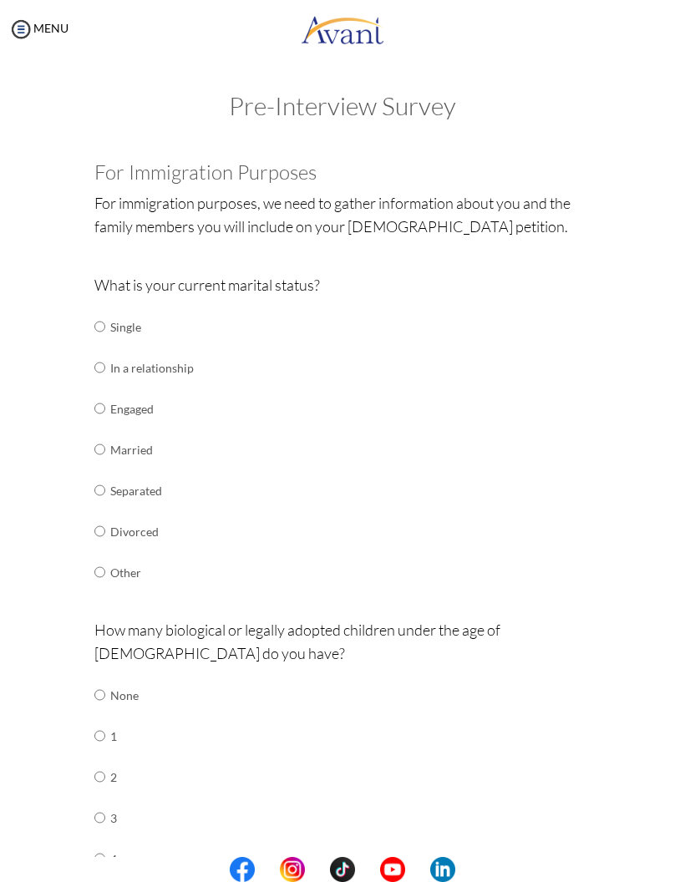
click at [99, 331] on input "radio" at bounding box center [99, 326] width 11 height 33
radio input "true"
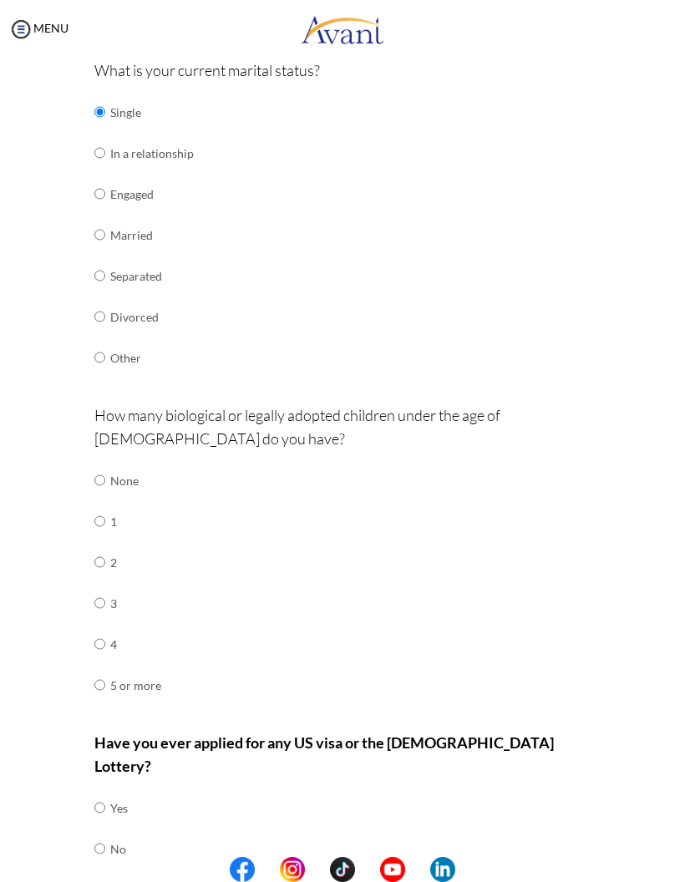
scroll to position [236, 0]
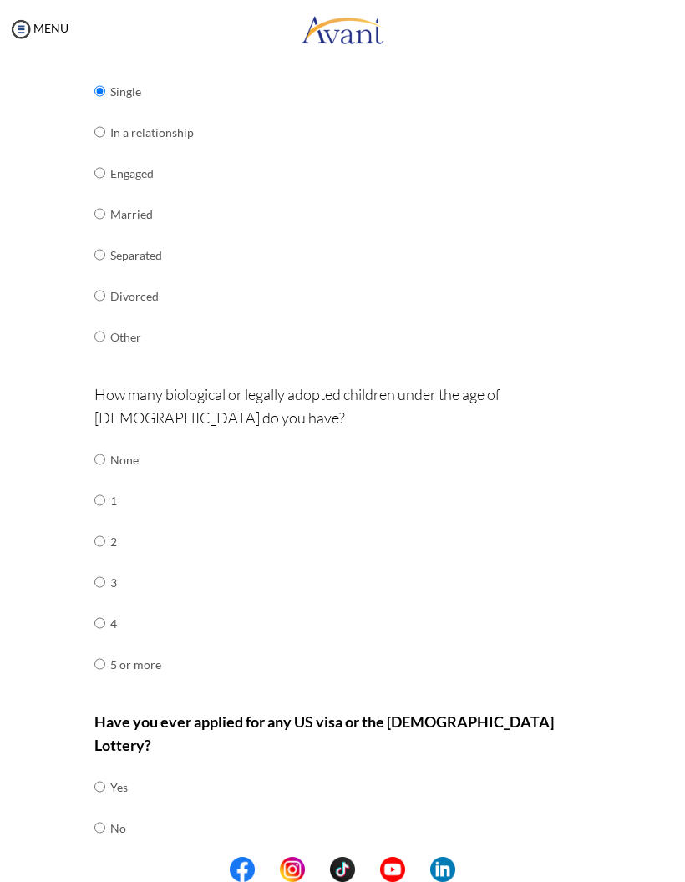
click at [95, 443] on input "radio" at bounding box center [99, 459] width 11 height 33
radio input "true"
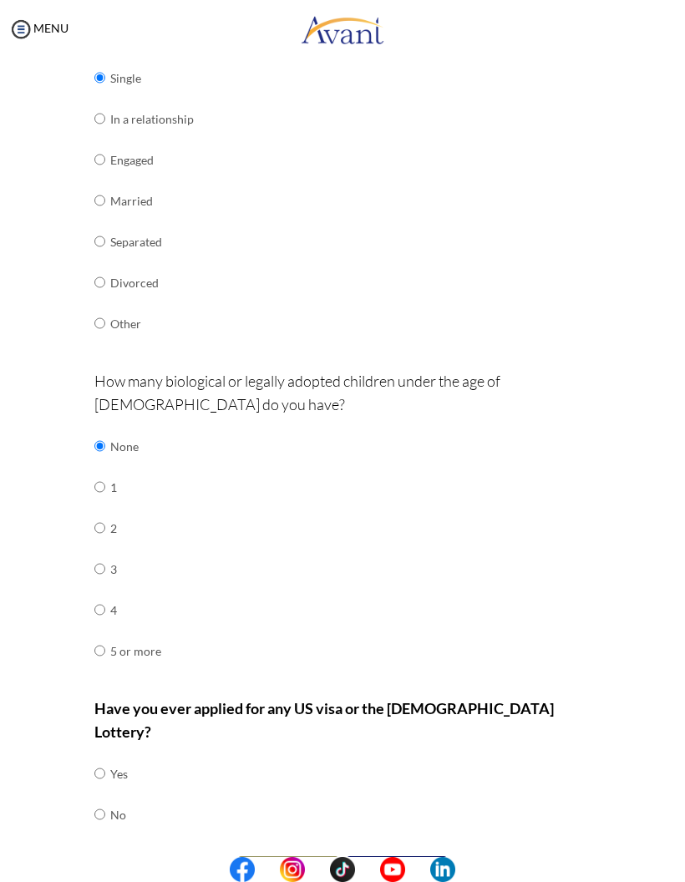
scroll to position [247, 0]
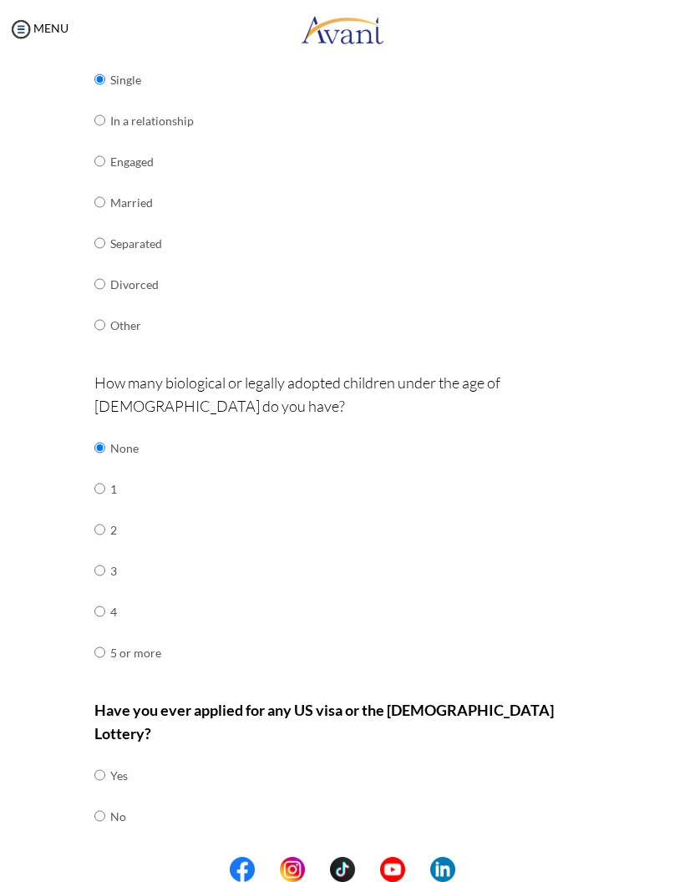
click at [90, 752] on div "Are you currently in school now? Yes No Have you taken the NCLEX-RN exam before…" at bounding box center [343, 393] width 522 height 992
click at [94, 799] on input "radio" at bounding box center [99, 815] width 11 height 33
radio input "true"
click at [434, 858] on button "Next" at bounding box center [397, 871] width 100 height 27
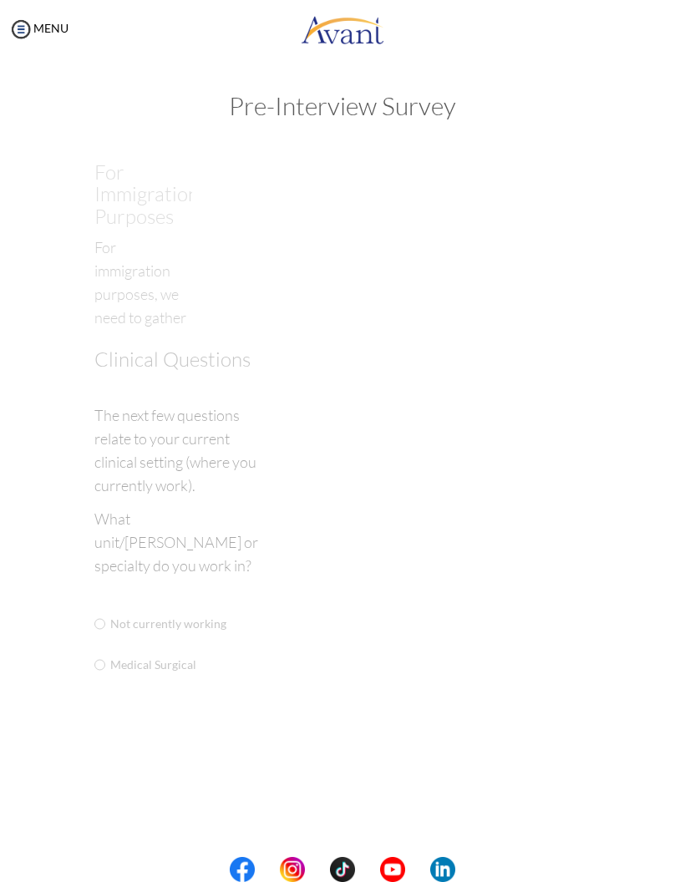
scroll to position [0, 0]
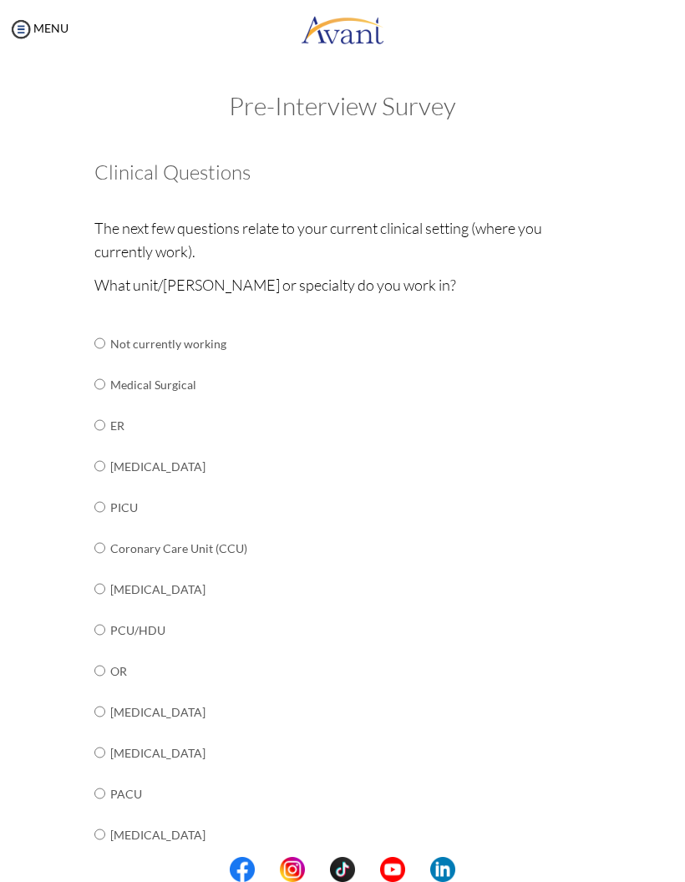
click at [95, 382] on input "radio" at bounding box center [99, 384] width 11 height 33
radio input "true"
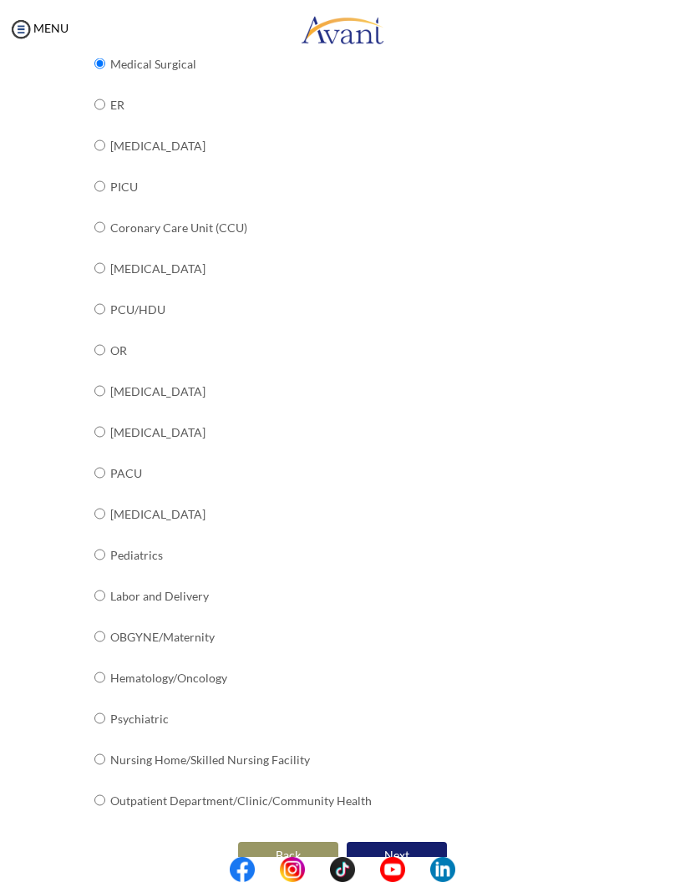
scroll to position [320, 0]
click at [419, 843] on button "Next" at bounding box center [397, 856] width 100 height 27
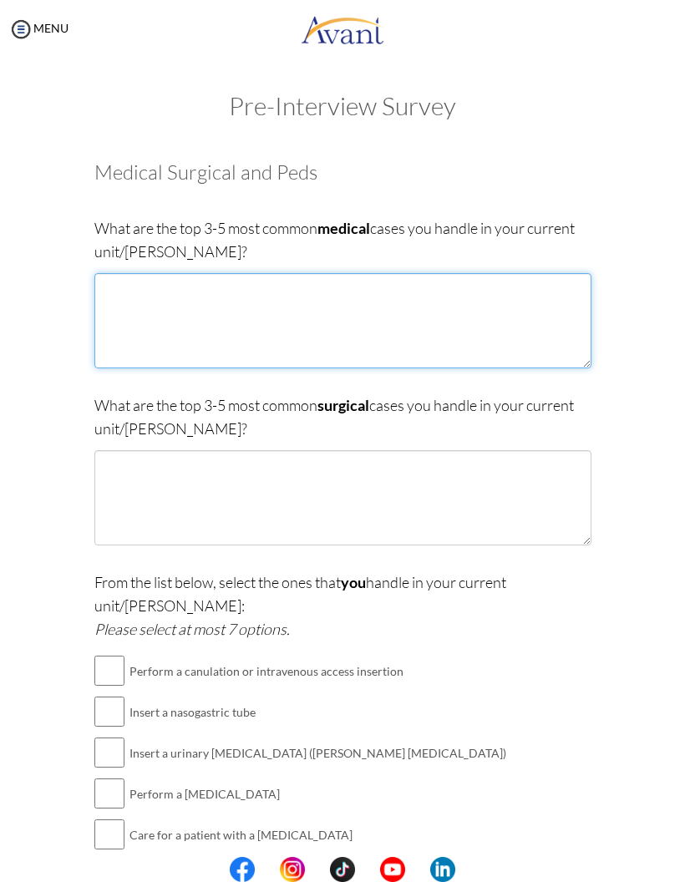
click at [474, 333] on textarea at bounding box center [342, 320] width 497 height 95
type textarea "h"
type textarea "p"
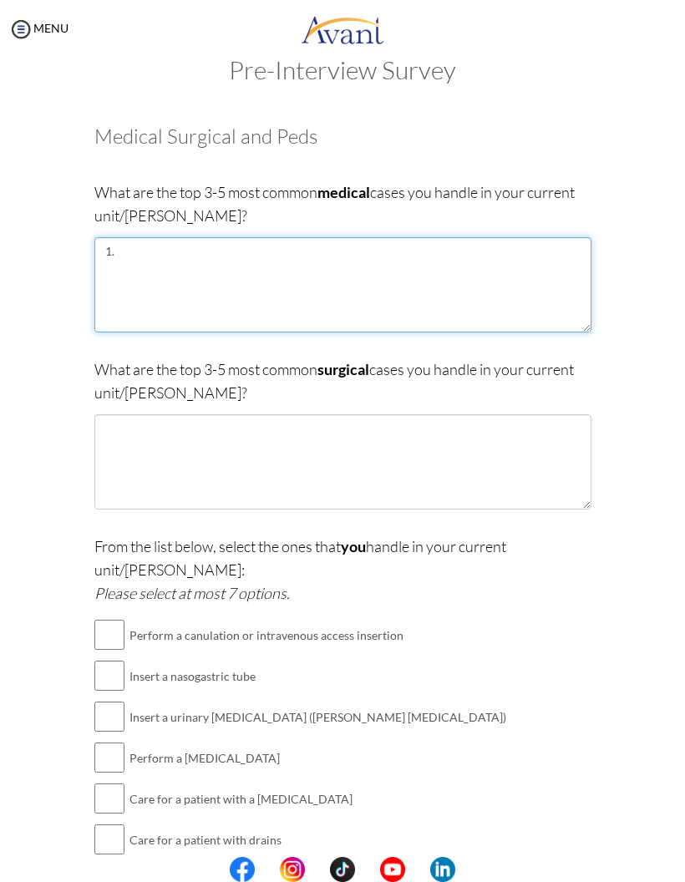
scroll to position [39, 0]
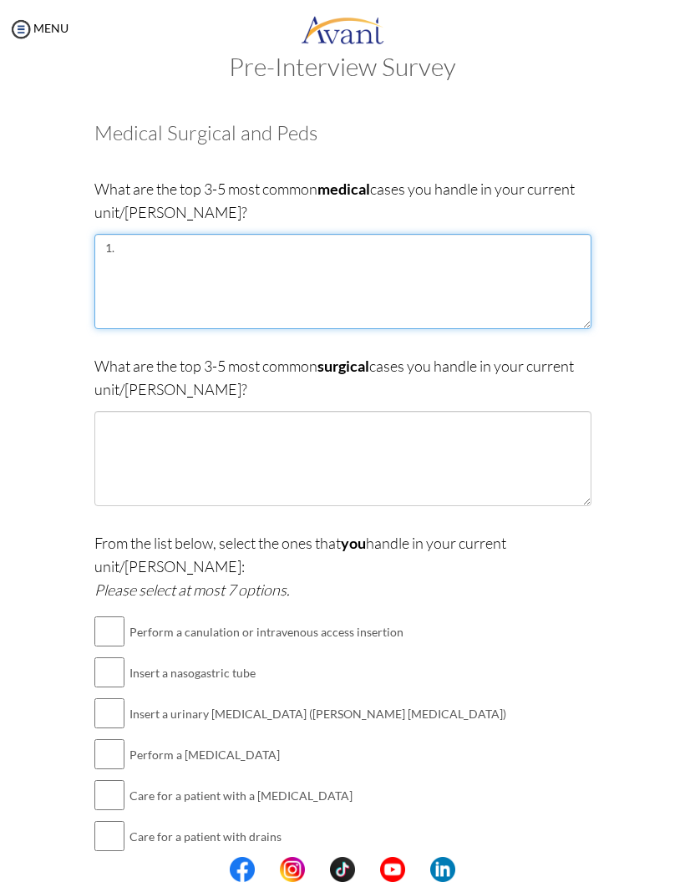
type textarea "1."
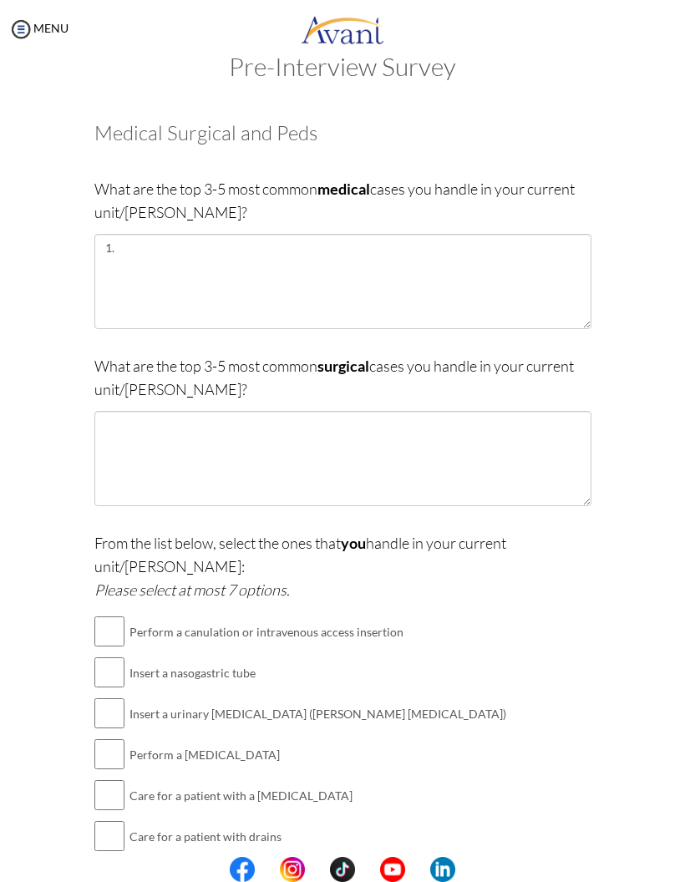
click at [103, 434] on textarea at bounding box center [342, 458] width 497 height 95
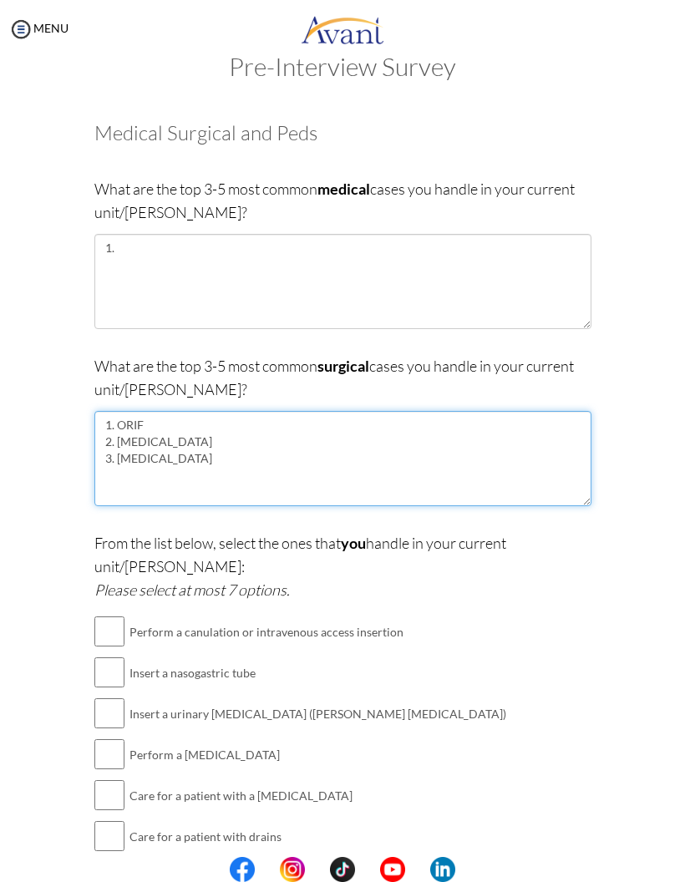
type textarea "1. ORIF 2. Laparoscopic Cholecystectomy 3. Appendectomy"
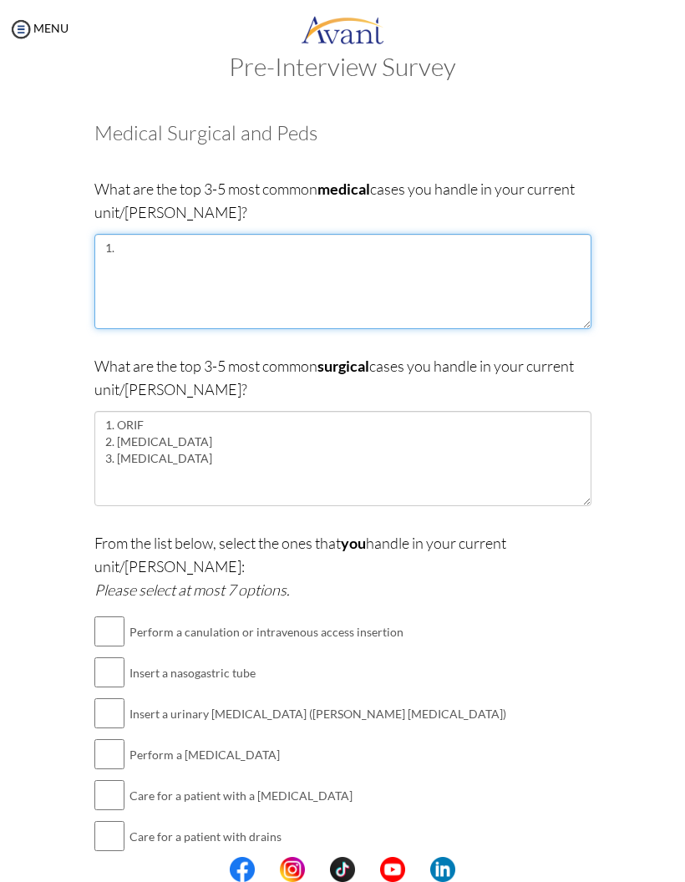
click at [388, 246] on textarea "1." at bounding box center [342, 281] width 497 height 95
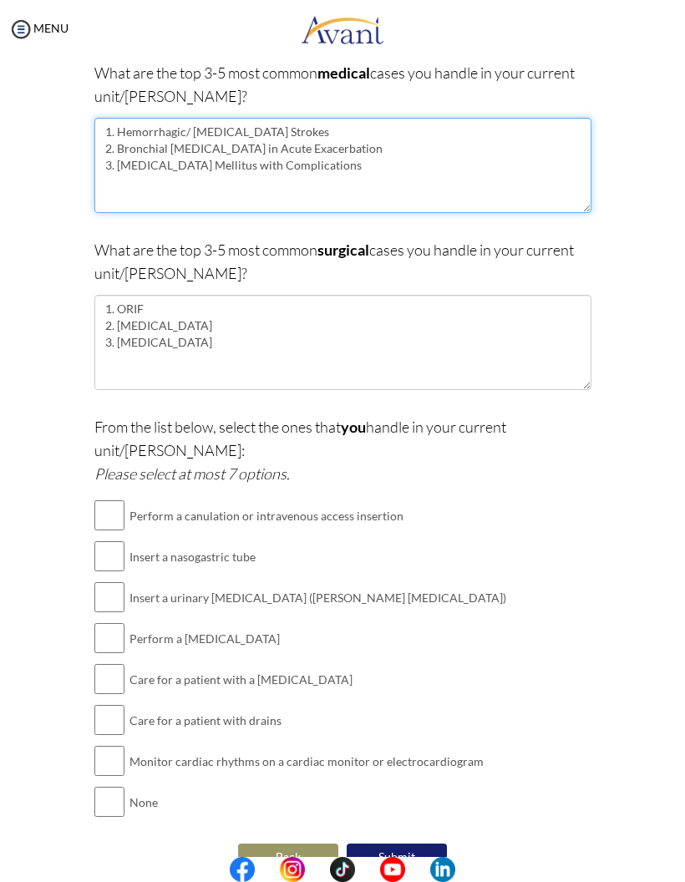
scroll to position [153, 0]
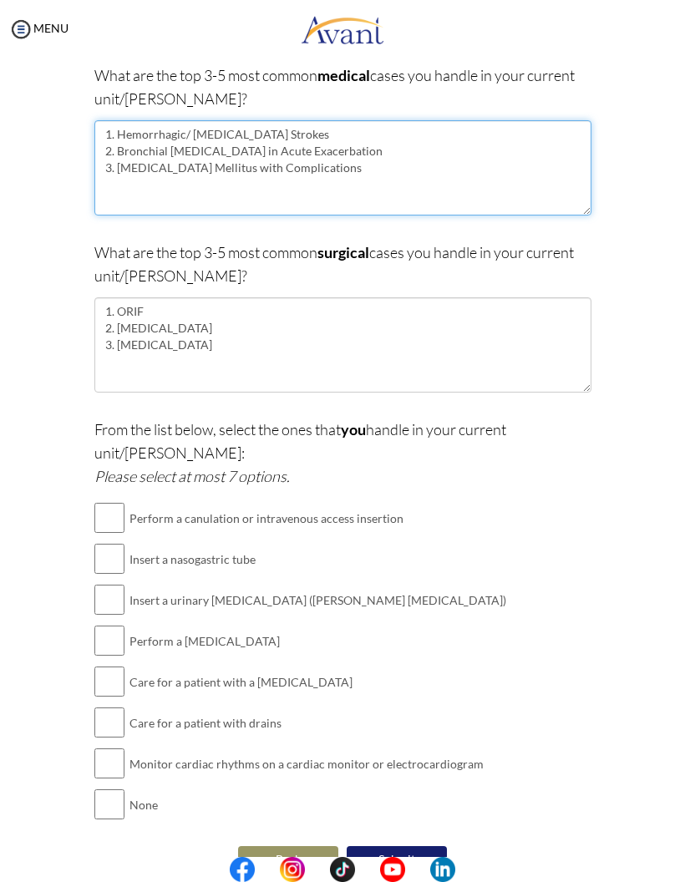
type textarea "1. Hemorrhagic/ Ischemic Strokes 2. Bronchial Asthma in Acute Exacerbation 3. T…"
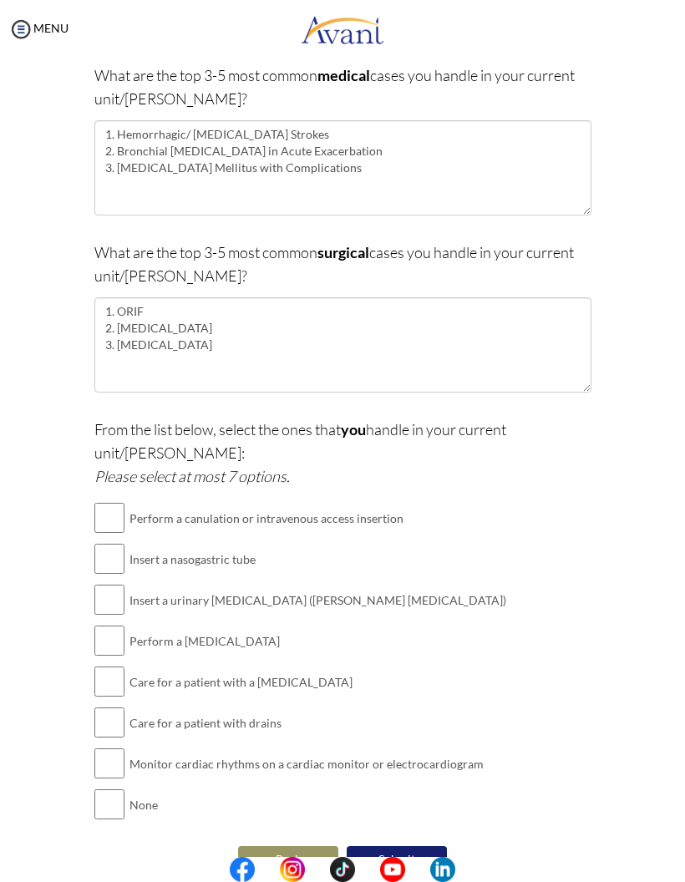
click at [104, 501] on input "checkbox" at bounding box center [109, 517] width 30 height 33
checkbox input "true"
click at [101, 583] on input "checkbox" at bounding box center [109, 599] width 30 height 33
checkbox input "true"
click at [100, 624] on input "checkbox" at bounding box center [109, 640] width 30 height 33
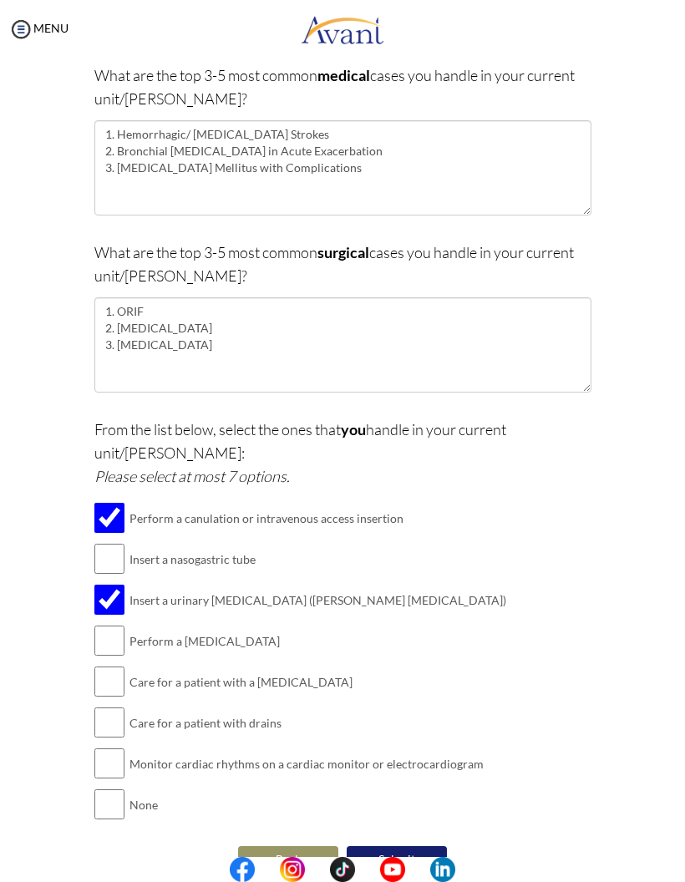
checkbox input "true"
click at [109, 665] on input "checkbox" at bounding box center [109, 681] width 30 height 33
checkbox input "true"
click at [106, 706] on input "checkbox" at bounding box center [109, 722] width 30 height 33
checkbox input "true"
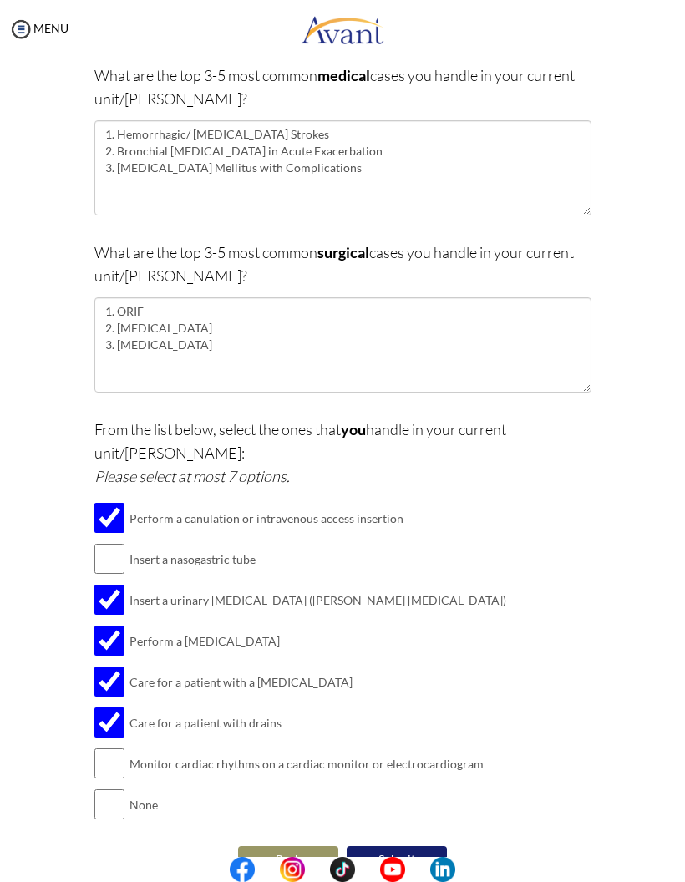
click at [433, 846] on button "Submit" at bounding box center [397, 859] width 100 height 27
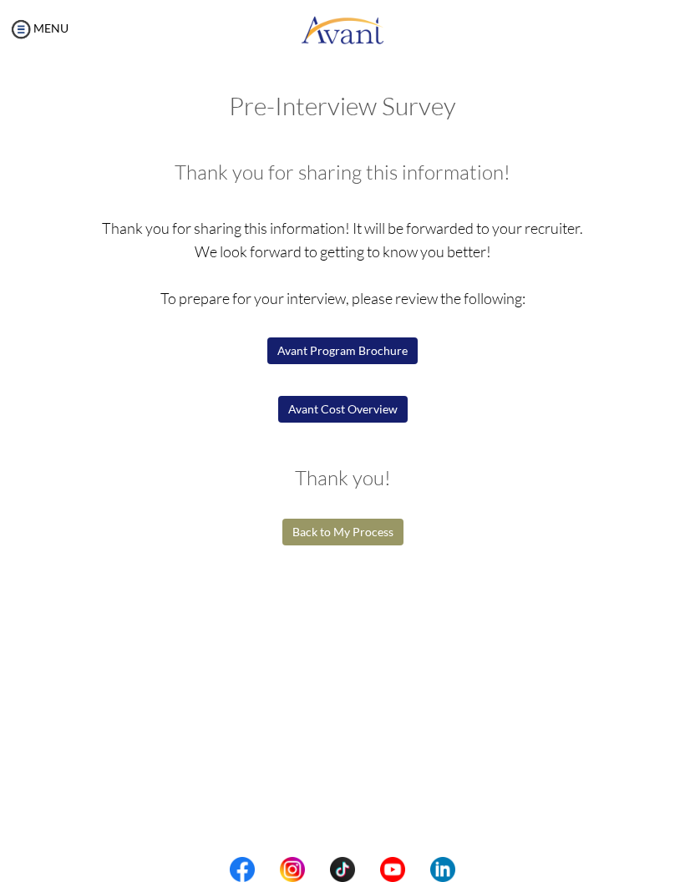
click at [276, 340] on button "Avant Program Brochure" at bounding box center [342, 350] width 150 height 27
